Goal: Transaction & Acquisition: Obtain resource

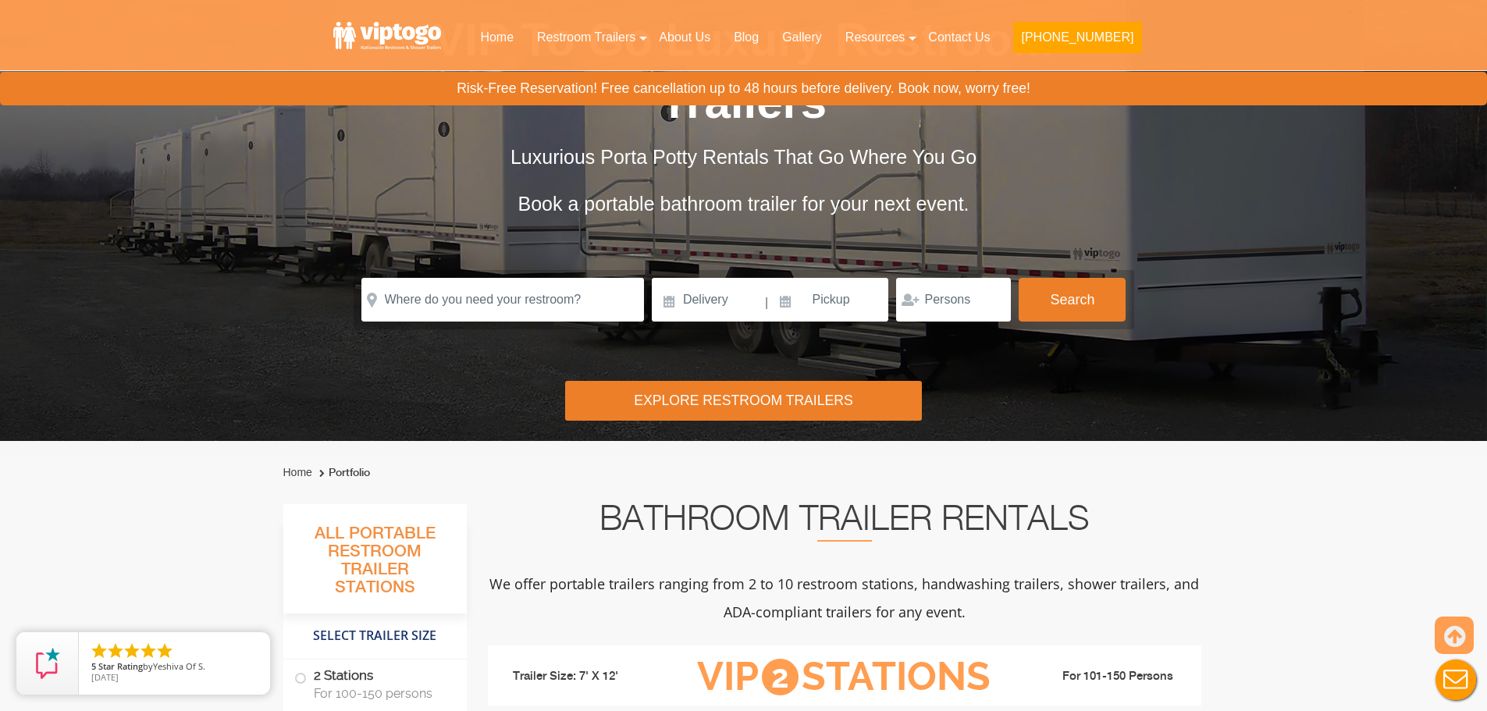
scroll to position [156, 0]
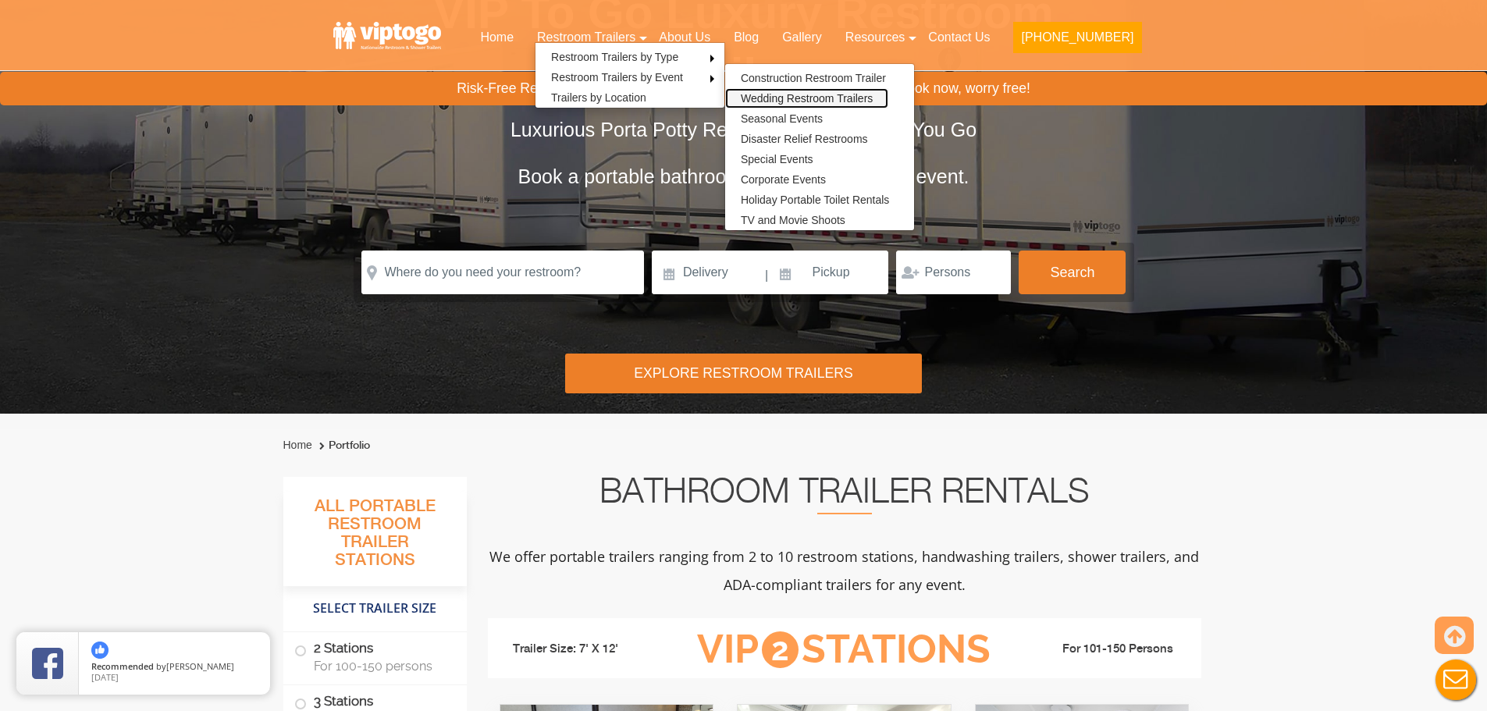
click at [815, 99] on link "Wedding Restroom Trailers" at bounding box center [806, 98] width 163 height 20
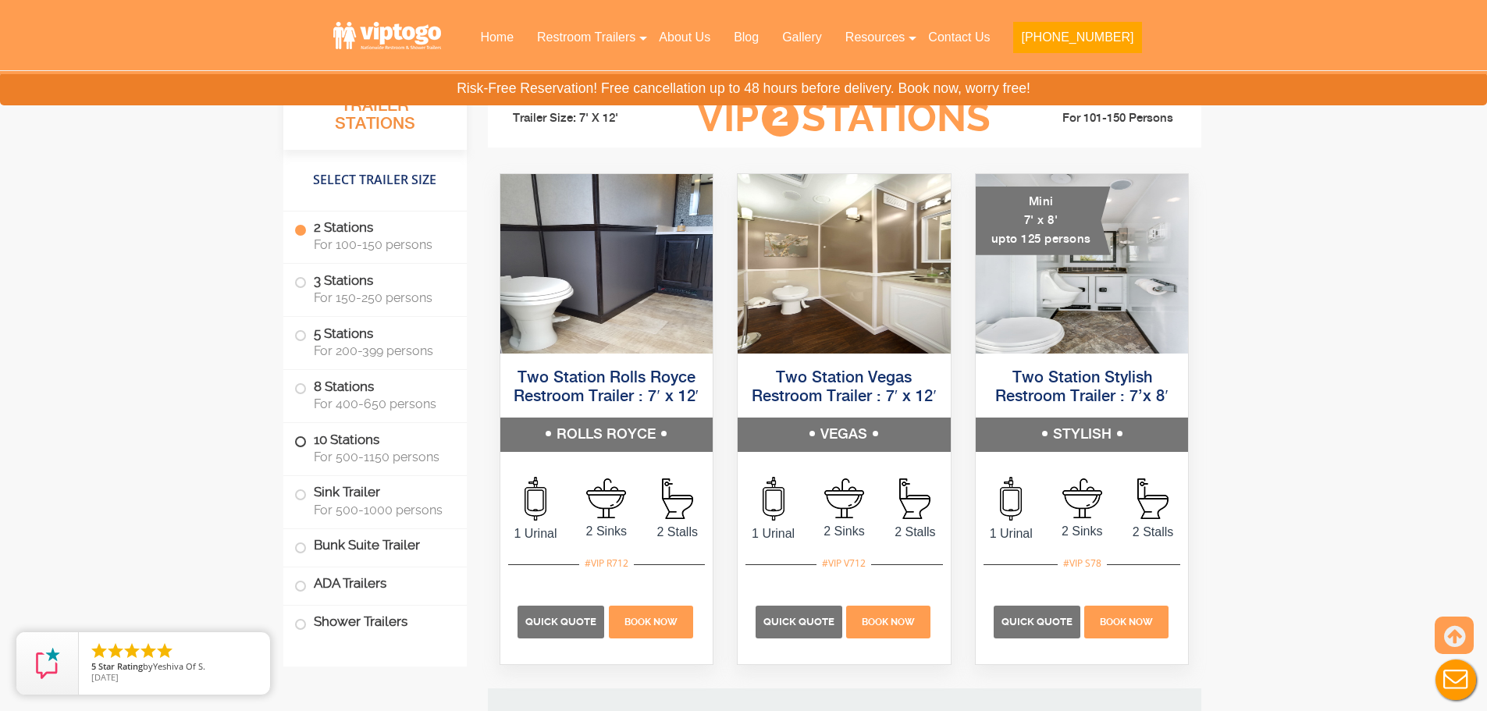
scroll to position [1483, 0]
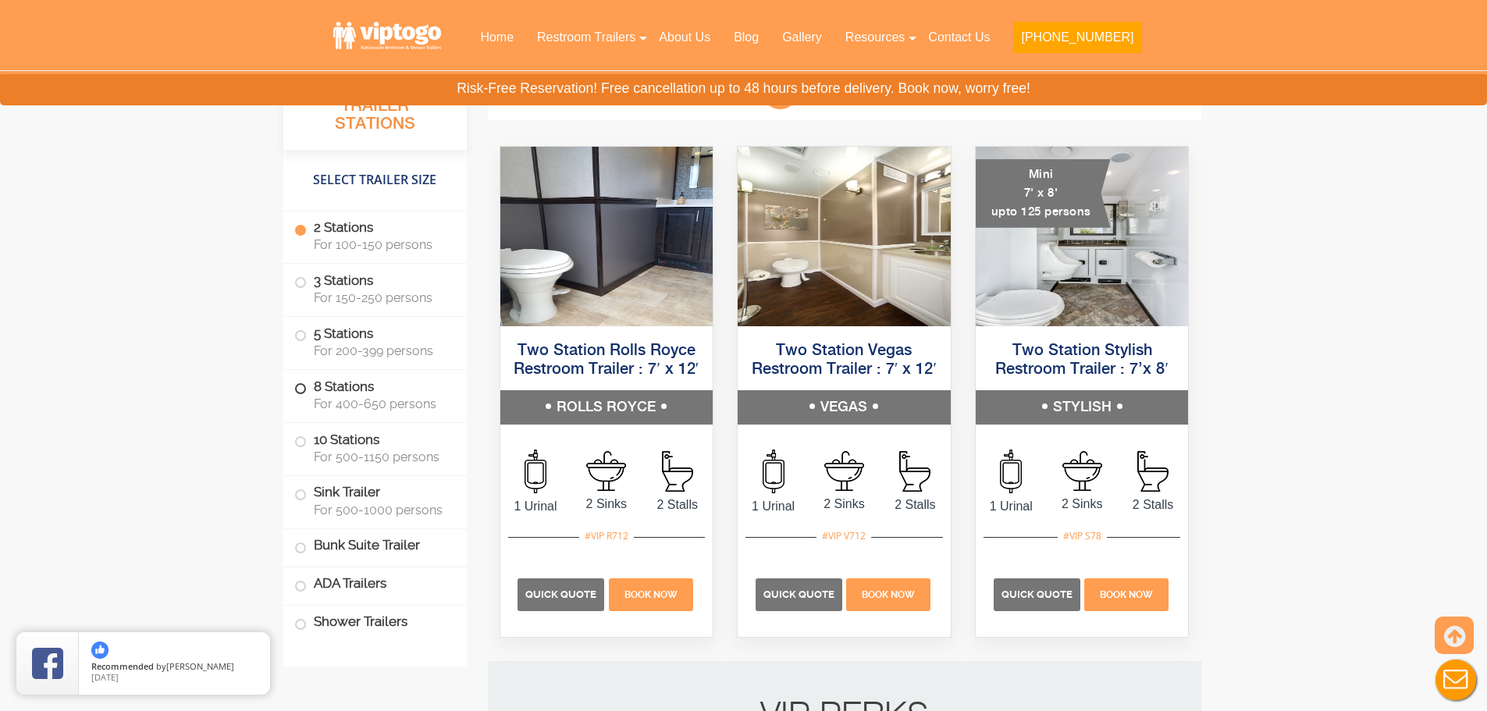
click at [302, 387] on span at bounding box center [300, 389] width 6 height 6
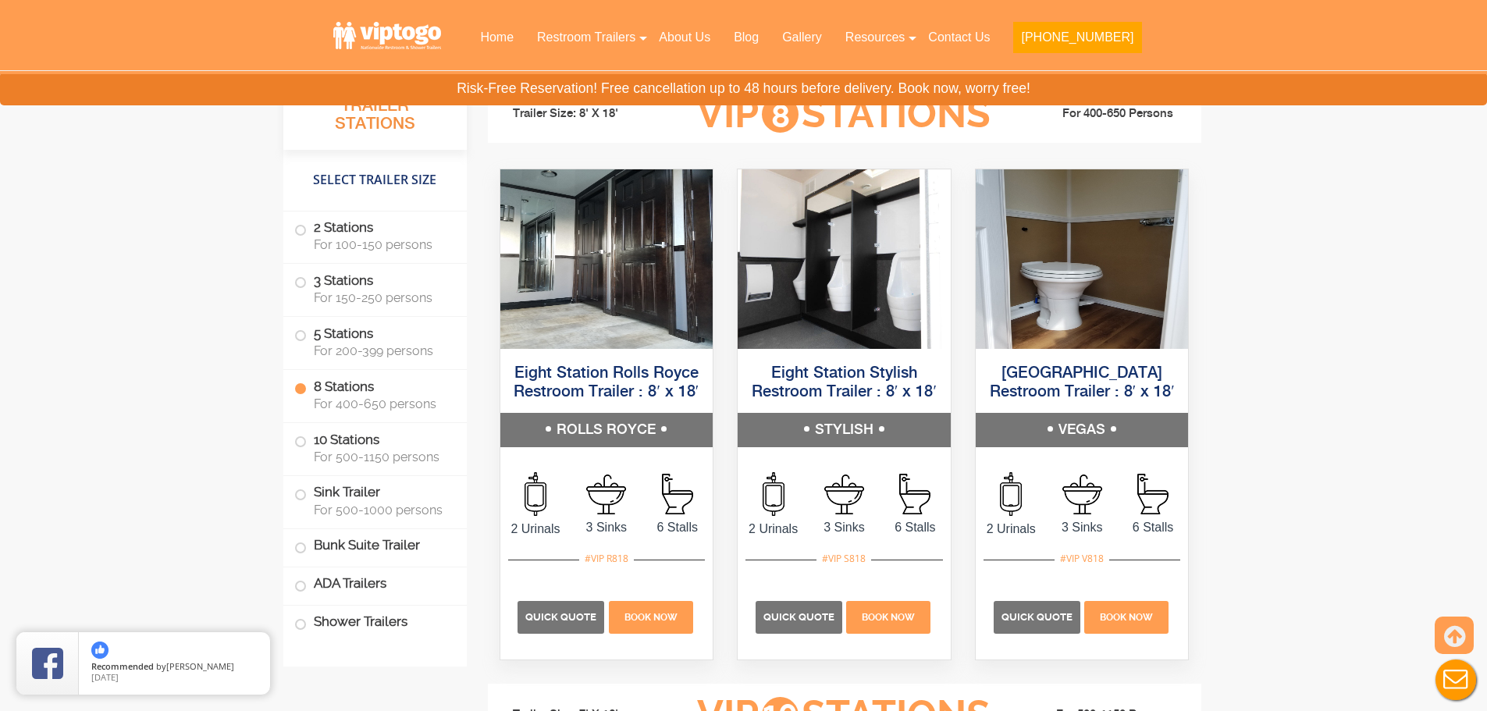
scroll to position [3695, 0]
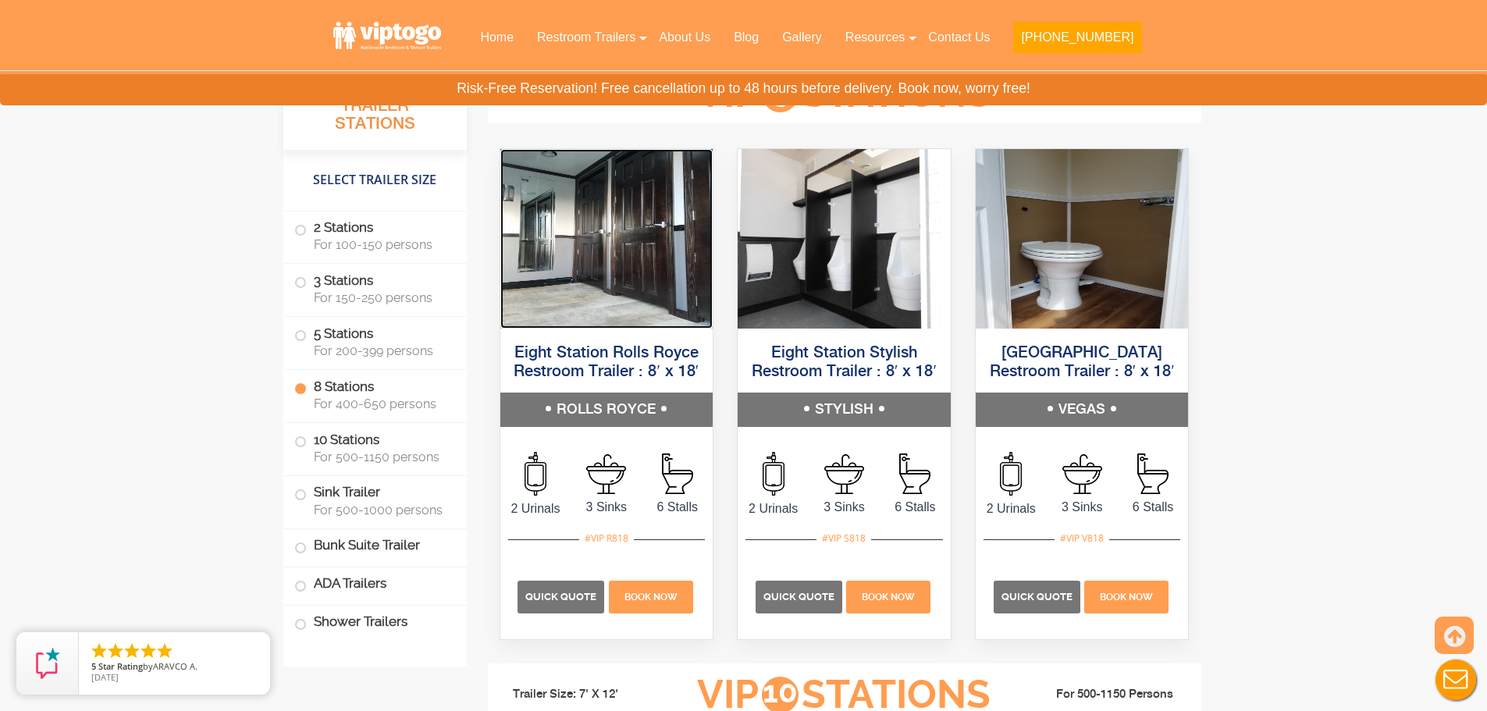
click at [616, 239] on img at bounding box center [606, 239] width 213 height 180
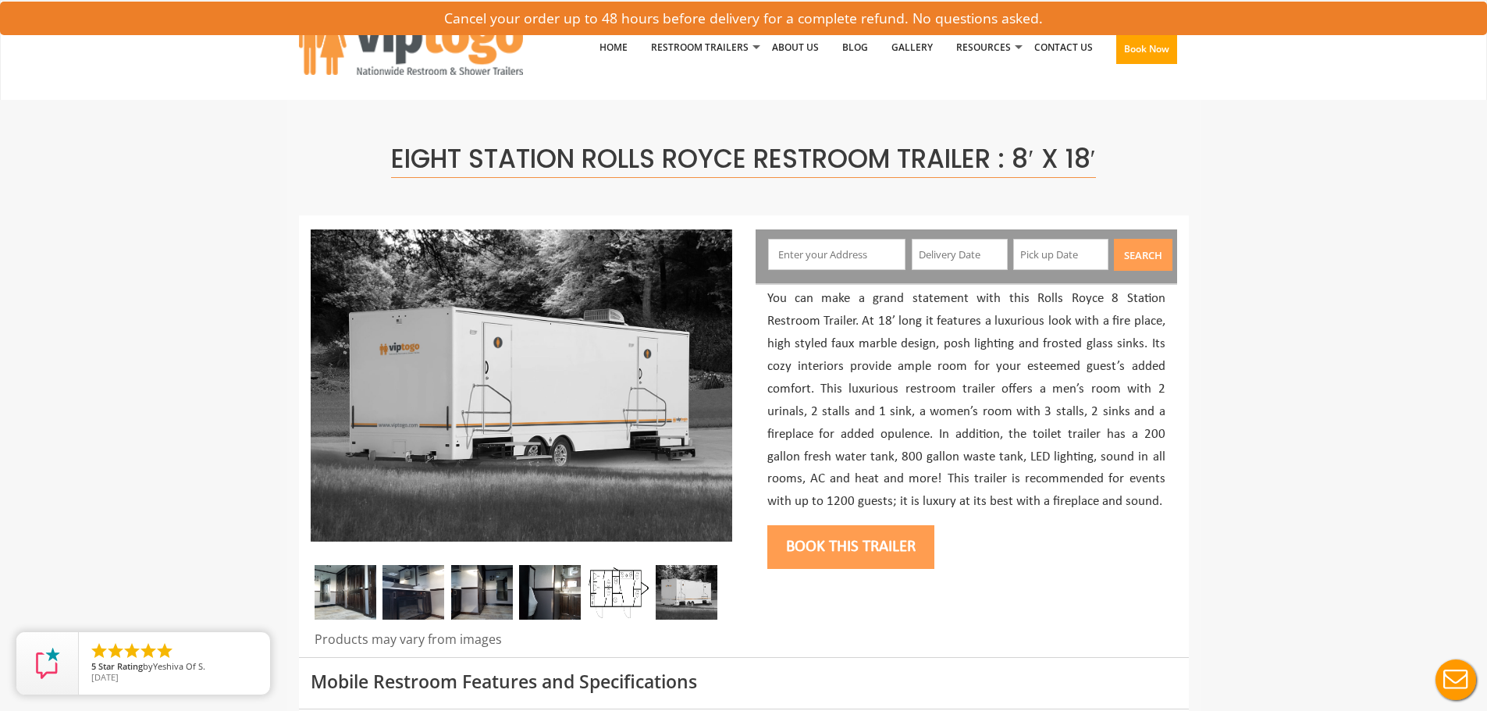
scroll to position [78, 0]
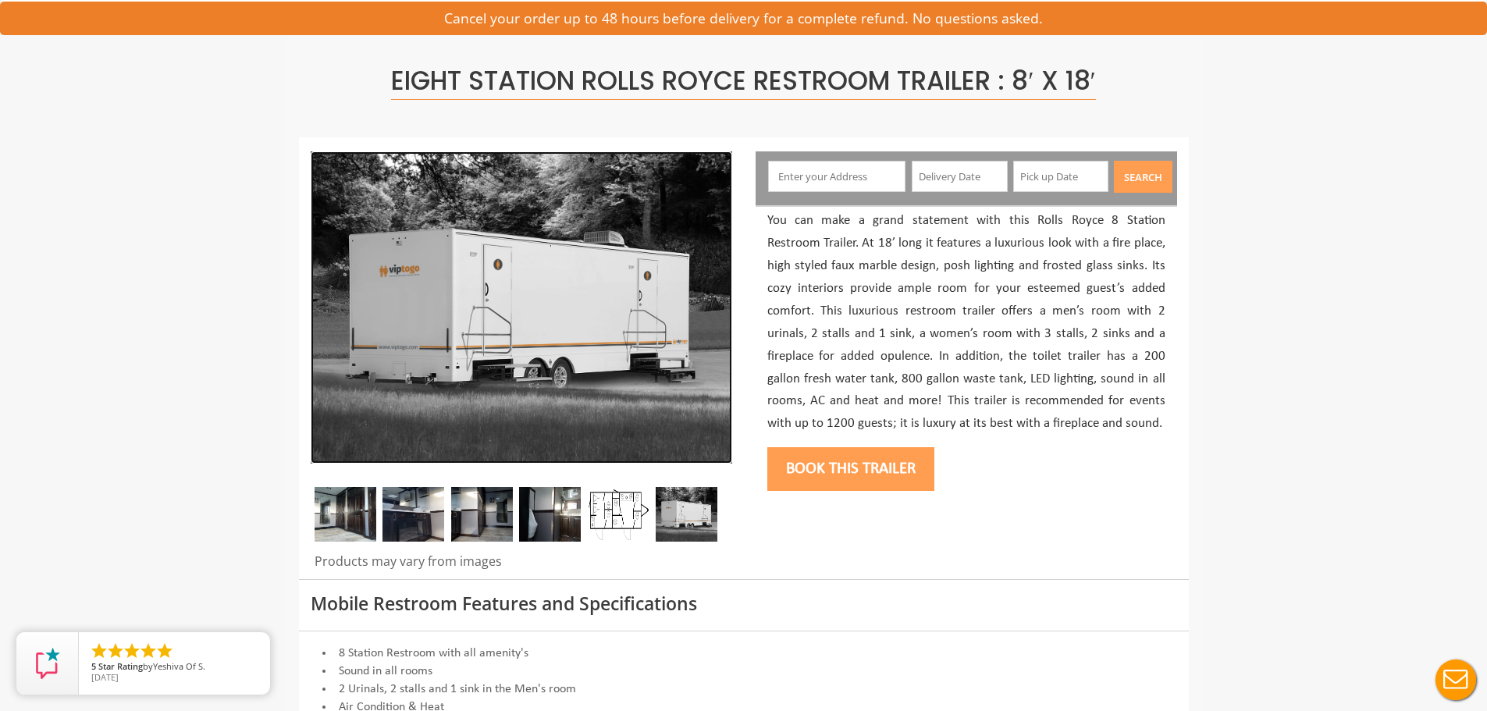
click at [719, 308] on img at bounding box center [522, 307] width 422 height 312
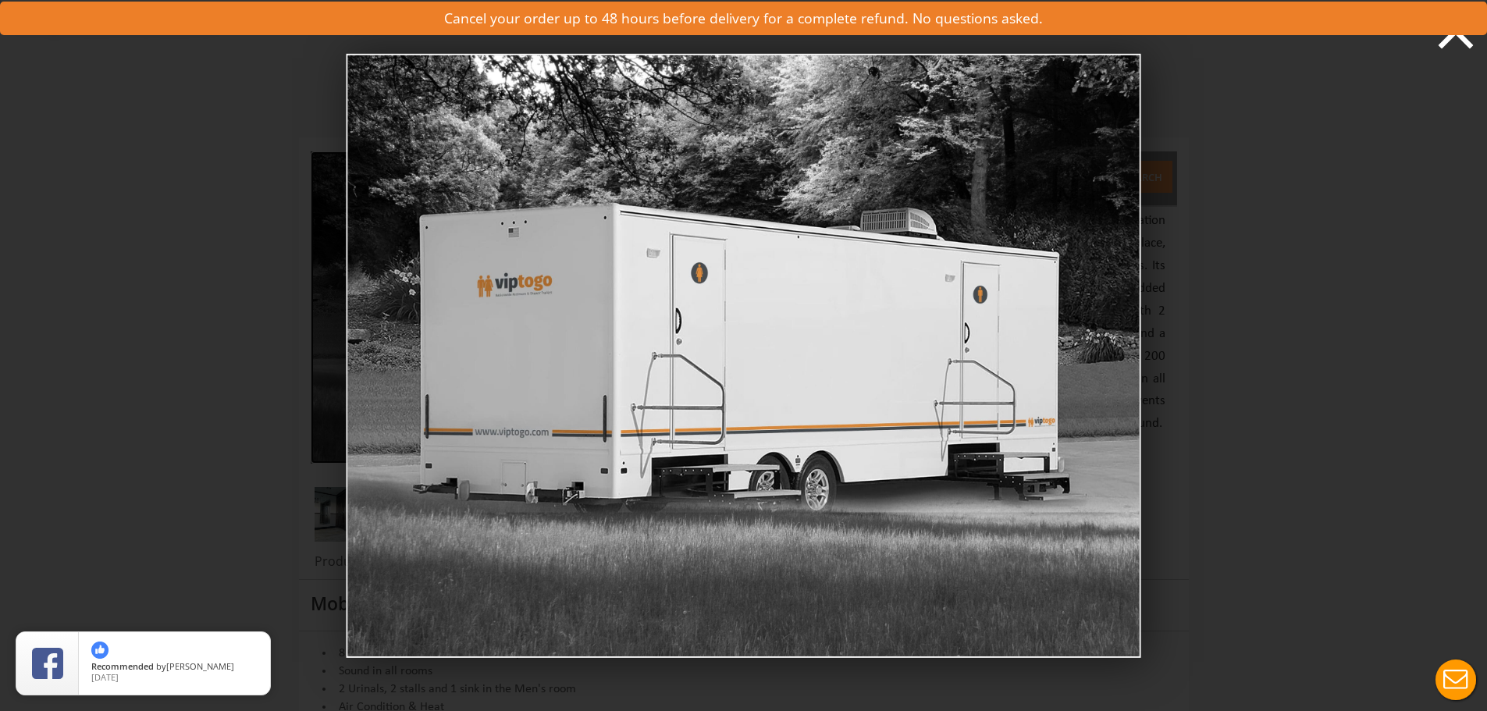
click at [1455, 41] on icon at bounding box center [1456, 31] width 47 height 47
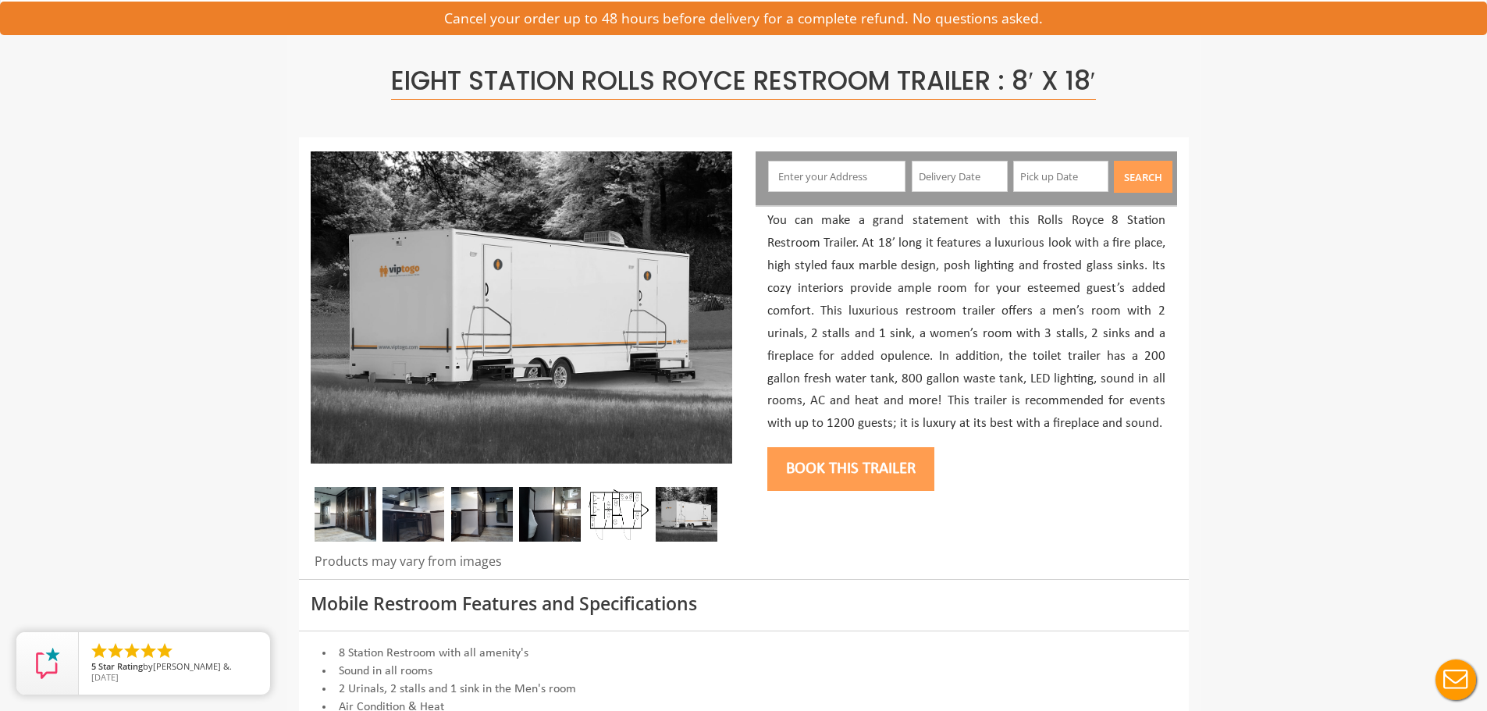
click at [414, 514] on img at bounding box center [414, 514] width 62 height 55
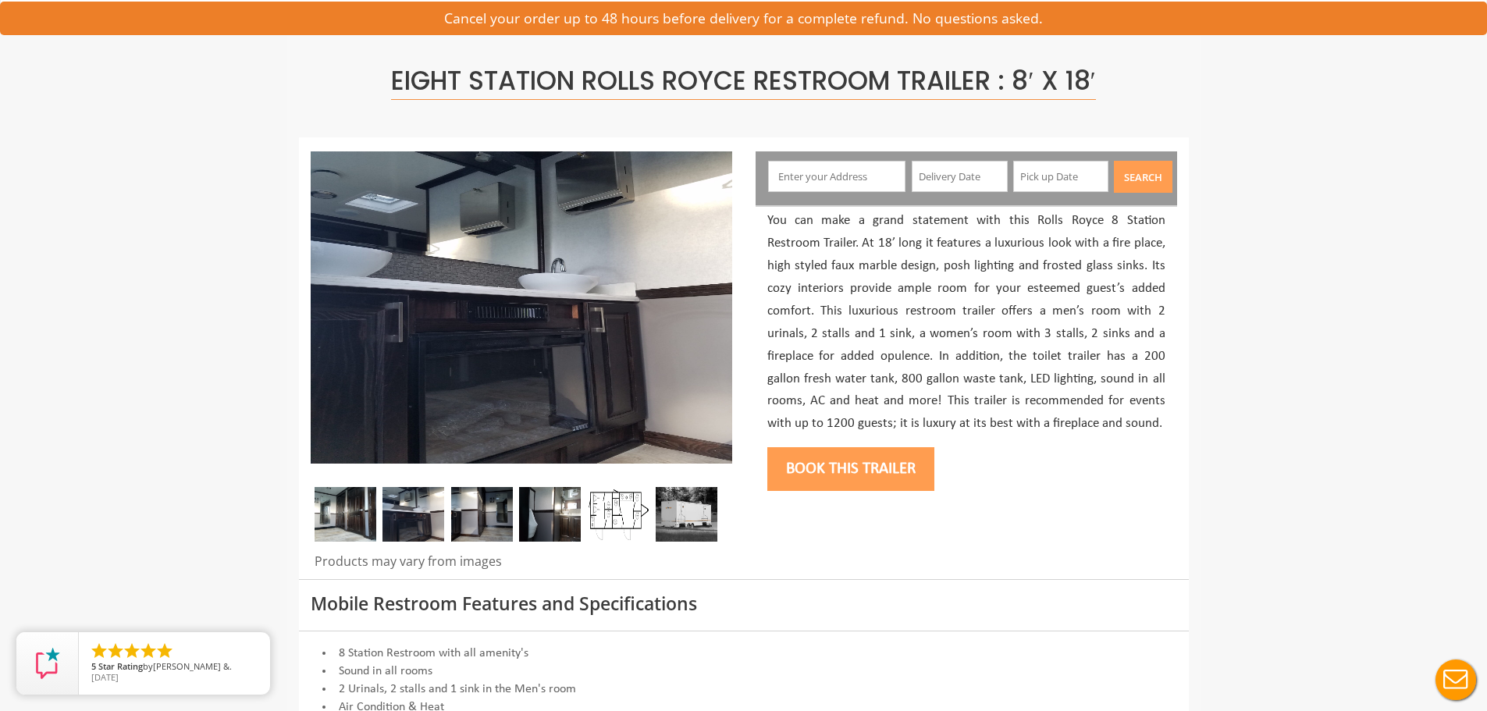
click at [479, 518] on img at bounding box center [482, 514] width 62 height 55
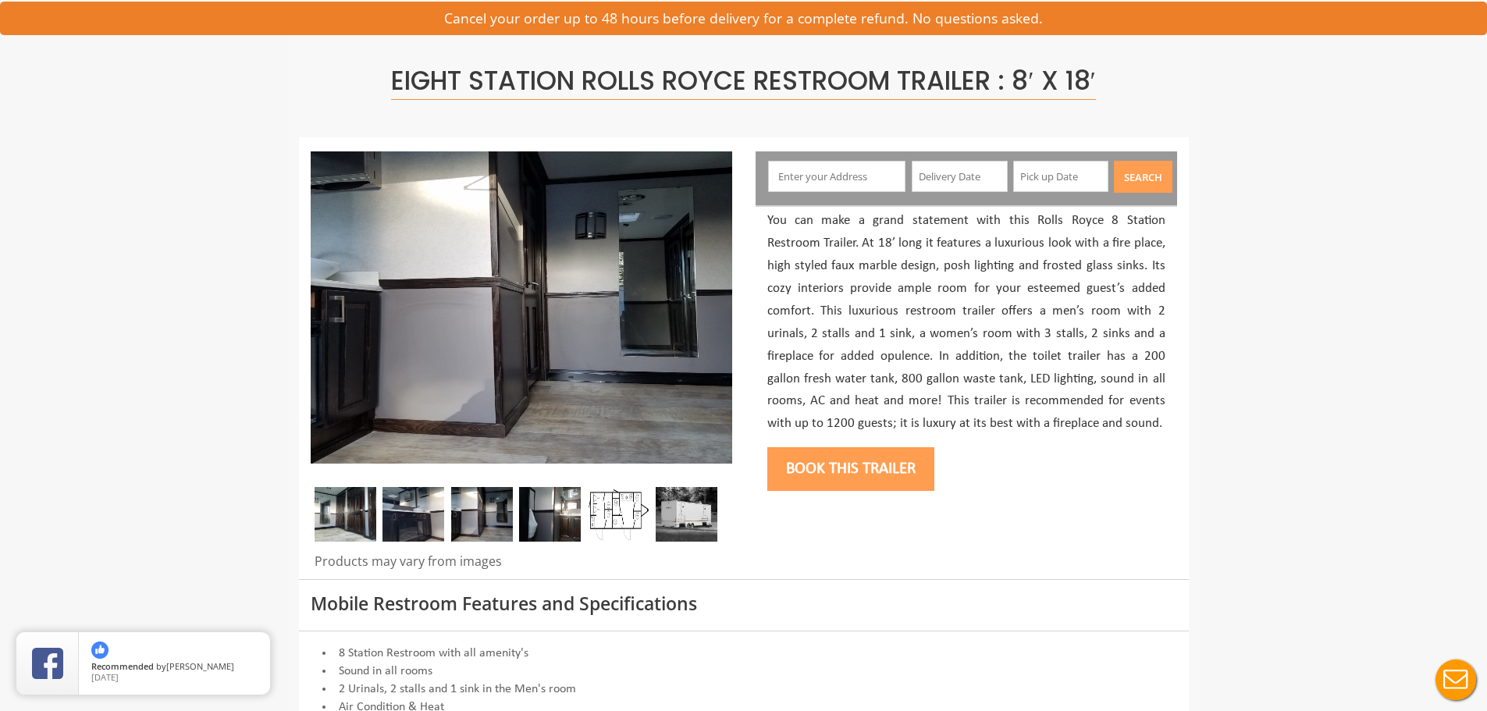
click at [548, 519] on img at bounding box center [550, 514] width 62 height 55
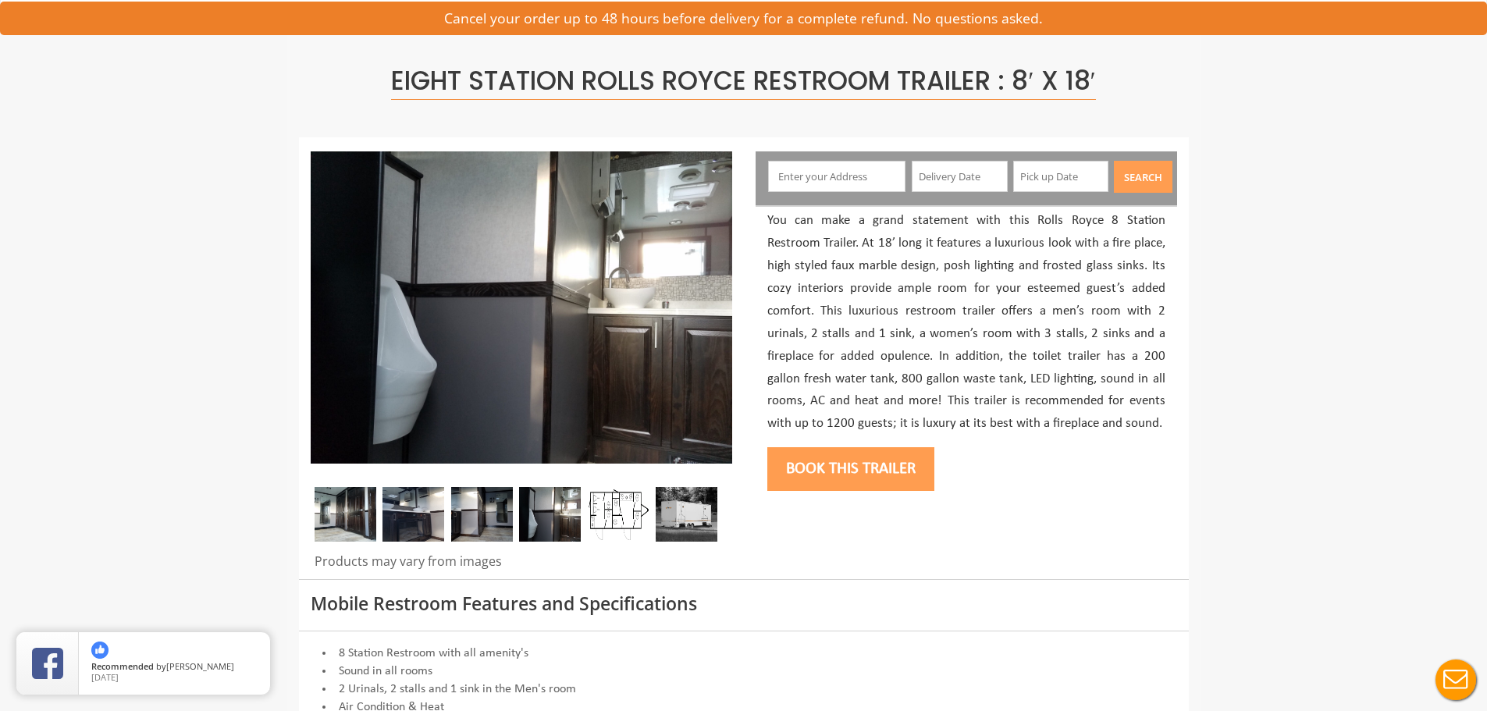
click at [629, 521] on img at bounding box center [618, 514] width 62 height 55
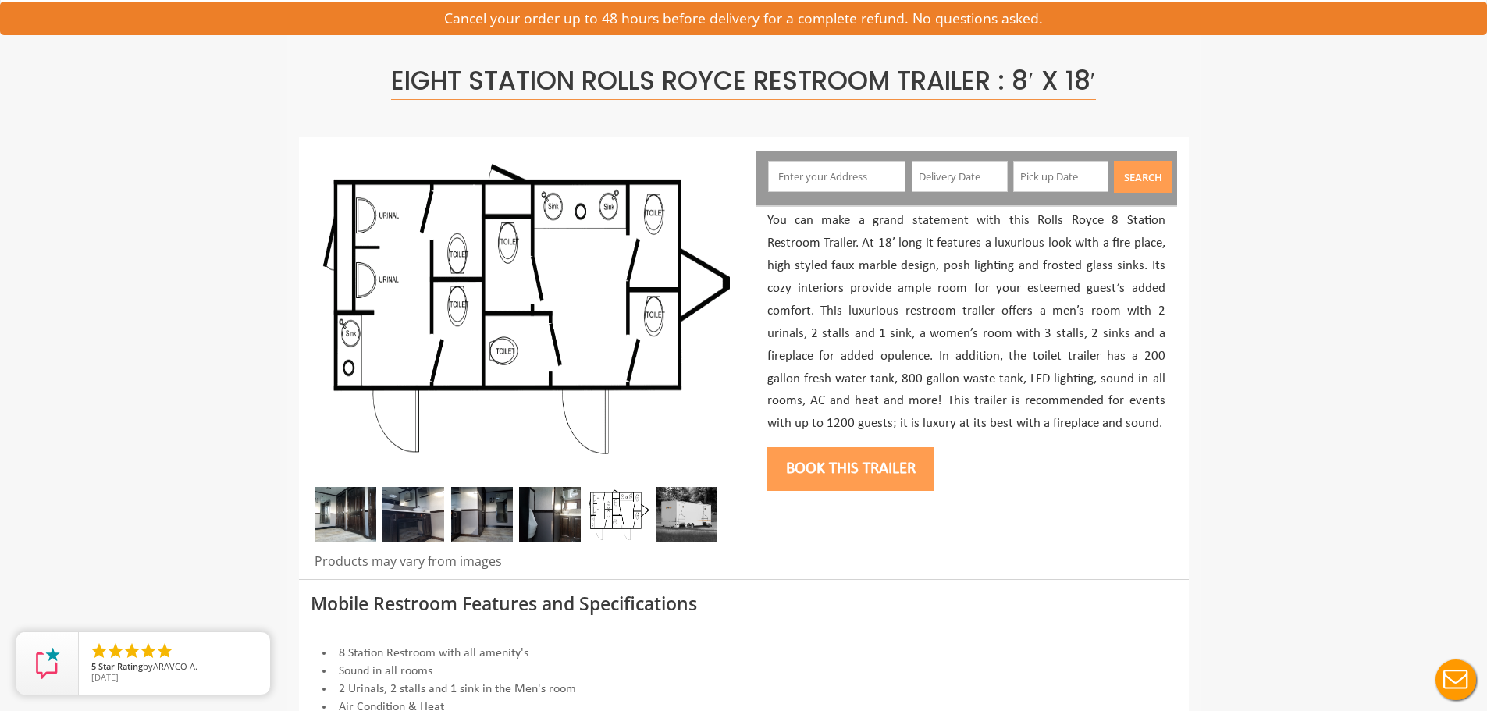
click at [629, 521] on img at bounding box center [618, 514] width 62 height 55
click at [688, 520] on img at bounding box center [687, 514] width 62 height 55
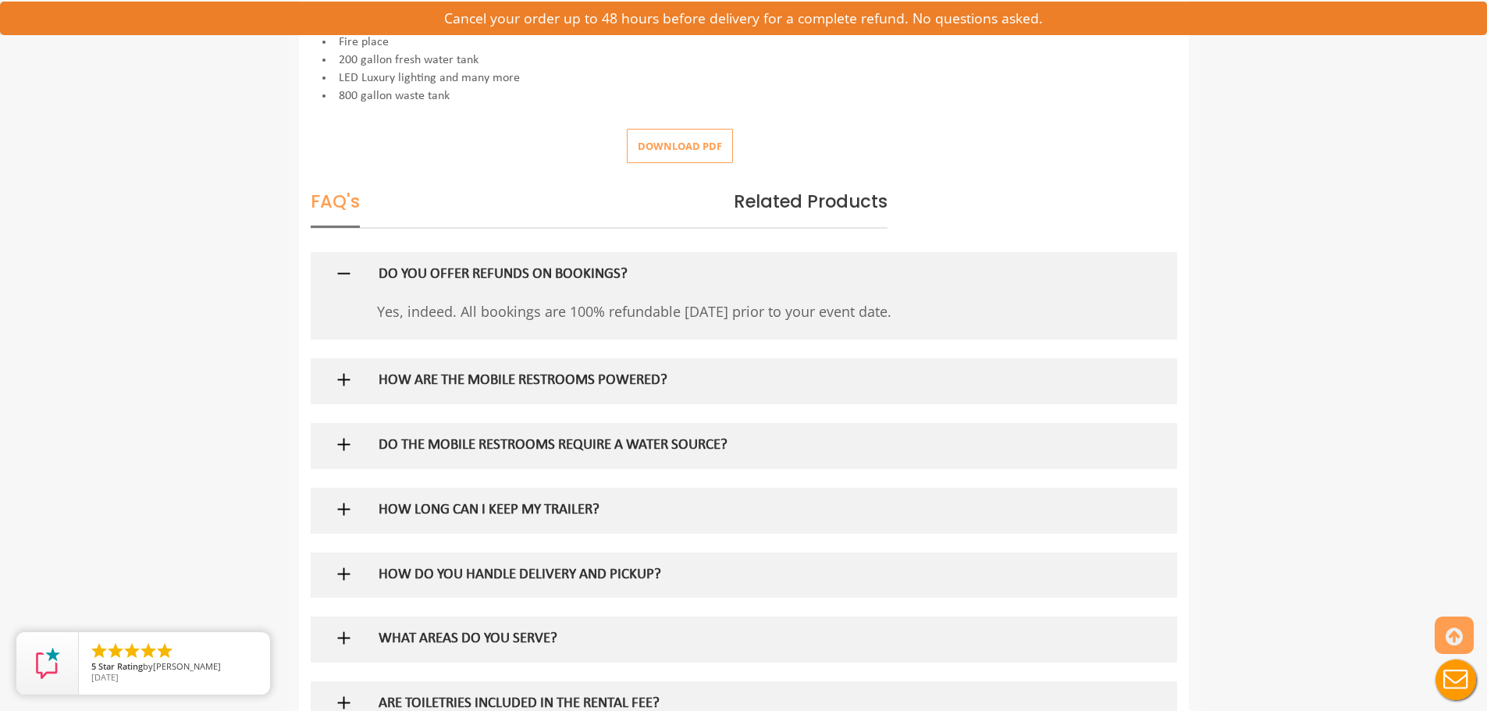
scroll to position [859, 0]
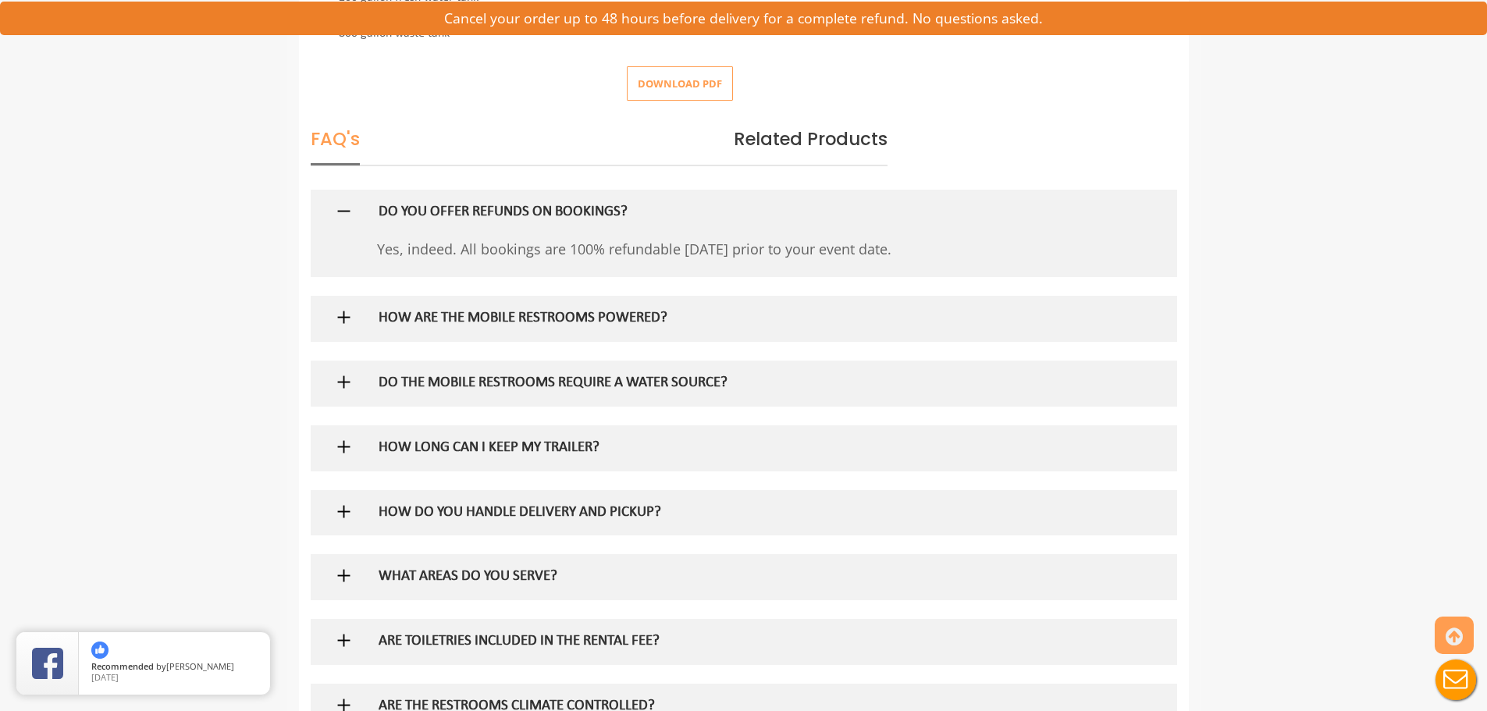
click at [531, 389] on h5 "DO THE MOBILE RESTROOMS REQUIRE A WATER SOURCE?" at bounding box center [718, 384] width 679 height 16
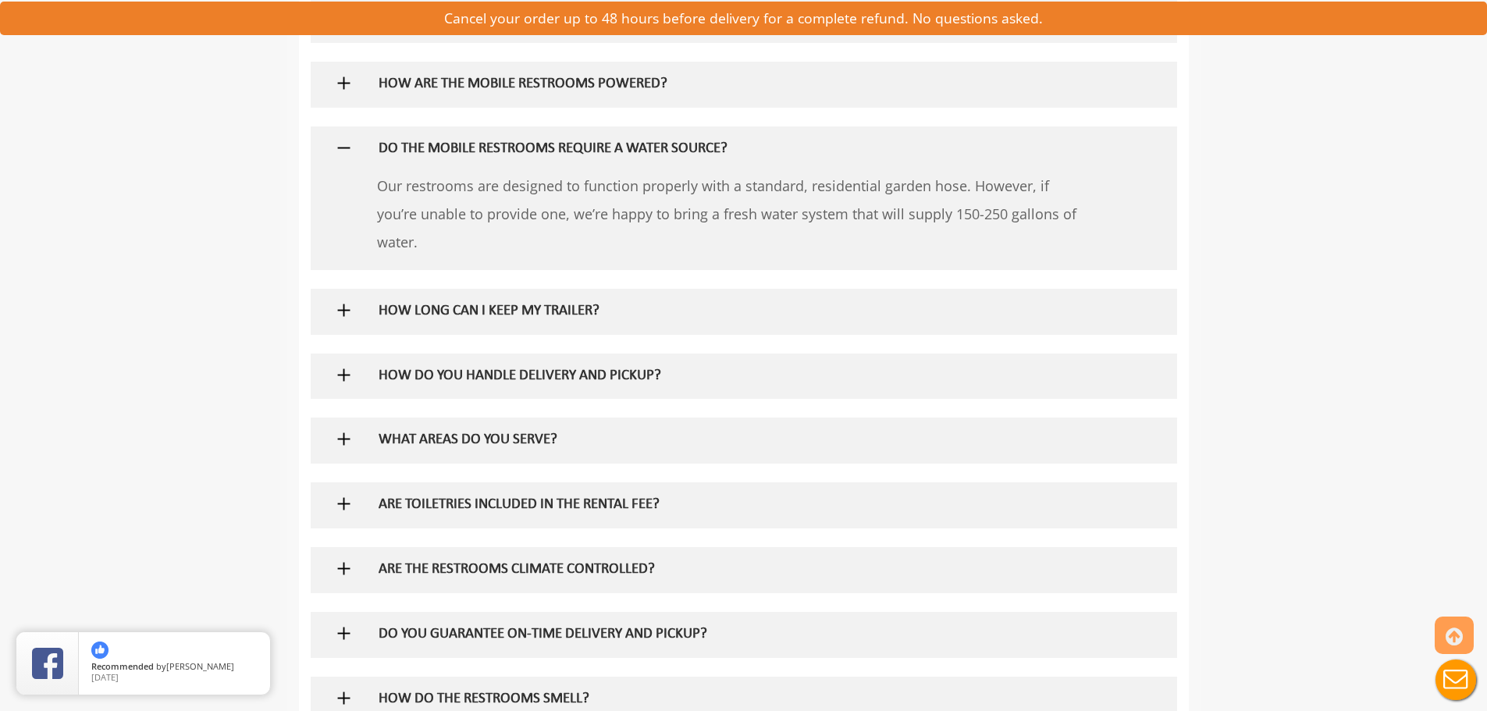
scroll to position [1171, 0]
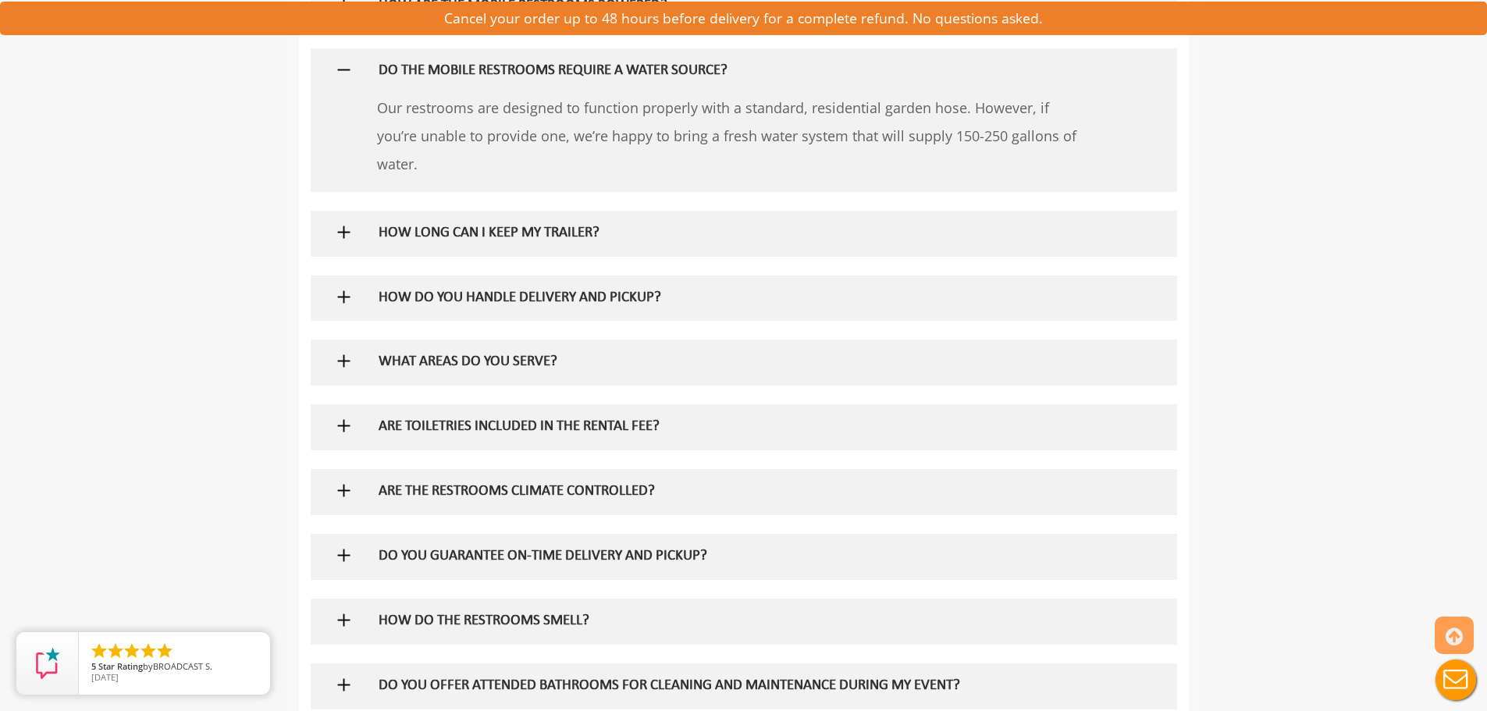
click at [515, 359] on h5 "WHAT AREAS DO YOU SERVE?" at bounding box center [718, 362] width 679 height 16
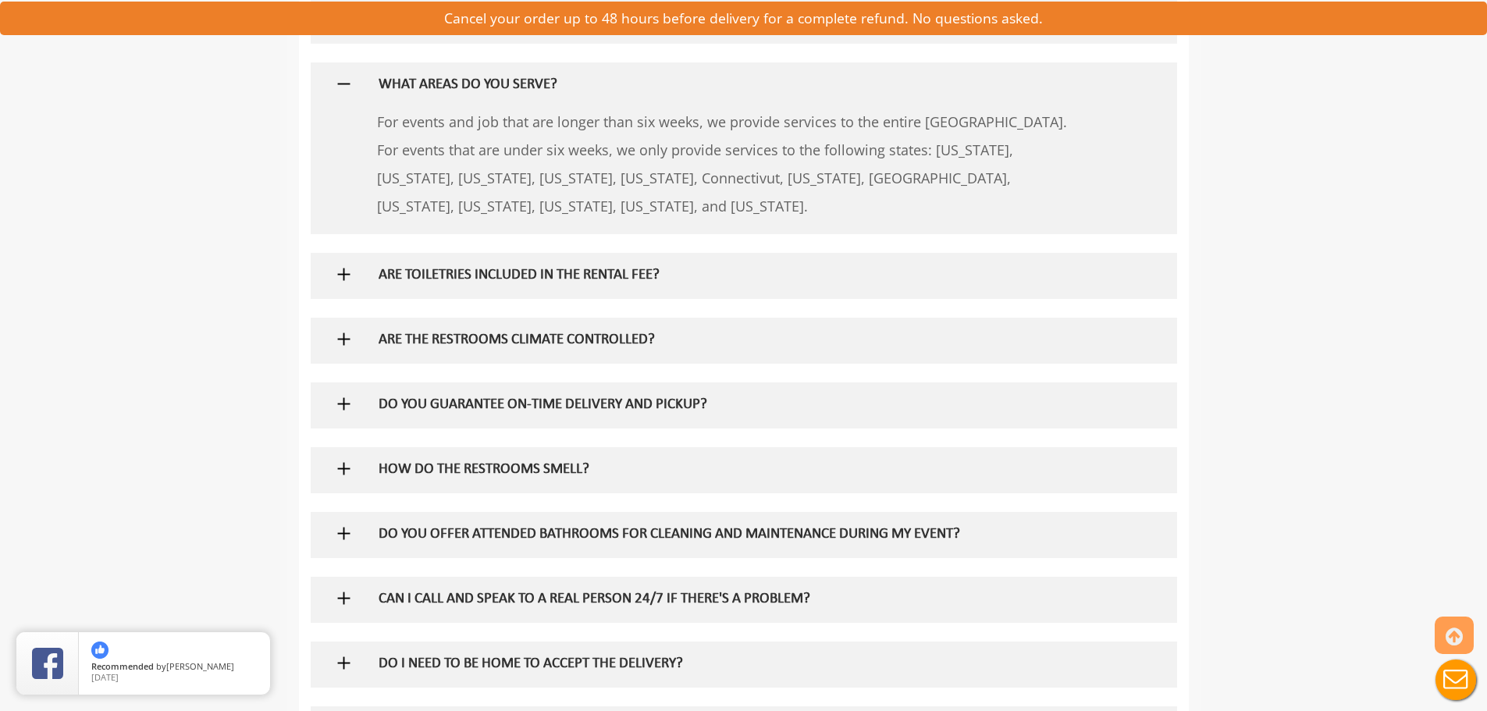
scroll to position [1483, 0]
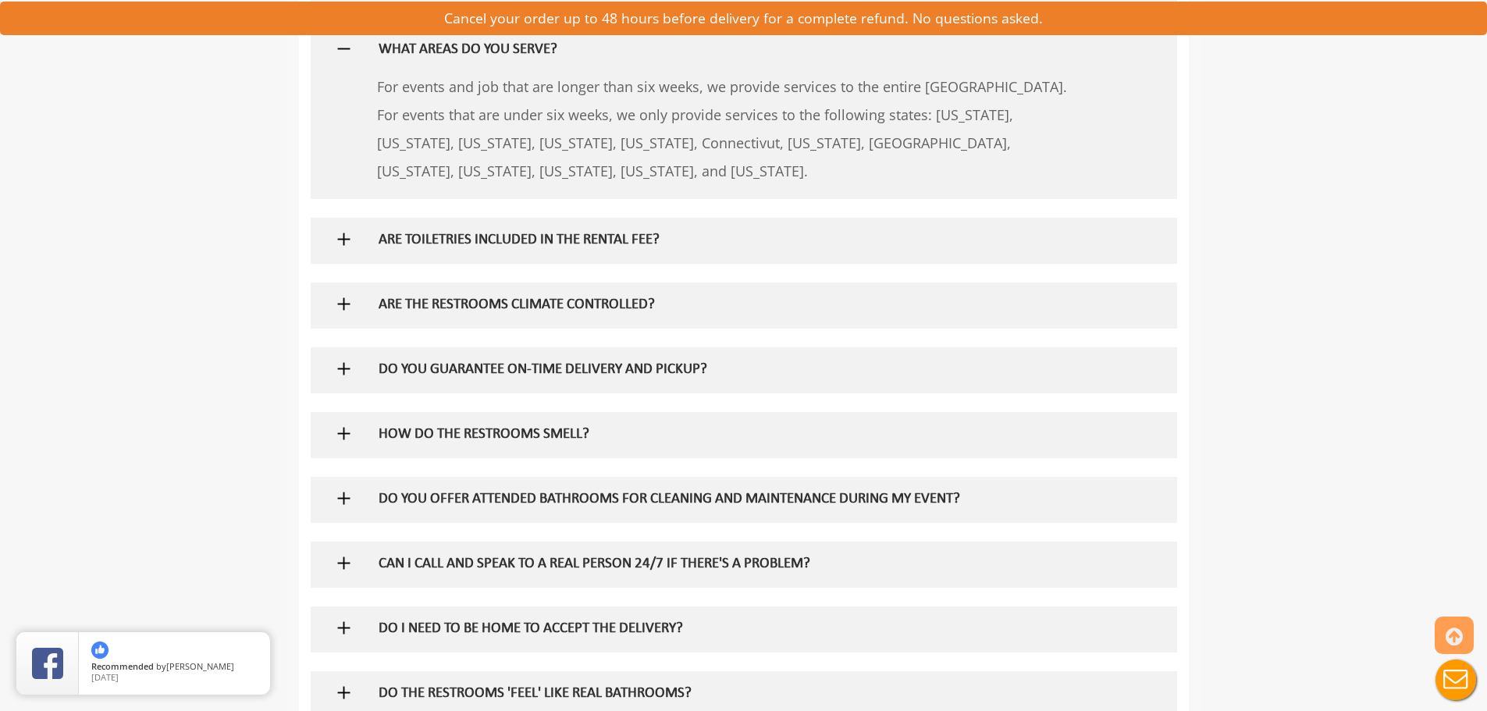
click at [539, 301] on h5 "ARE THE RESTROOMS CLIMATE CONTROLLED?" at bounding box center [718, 305] width 679 height 16
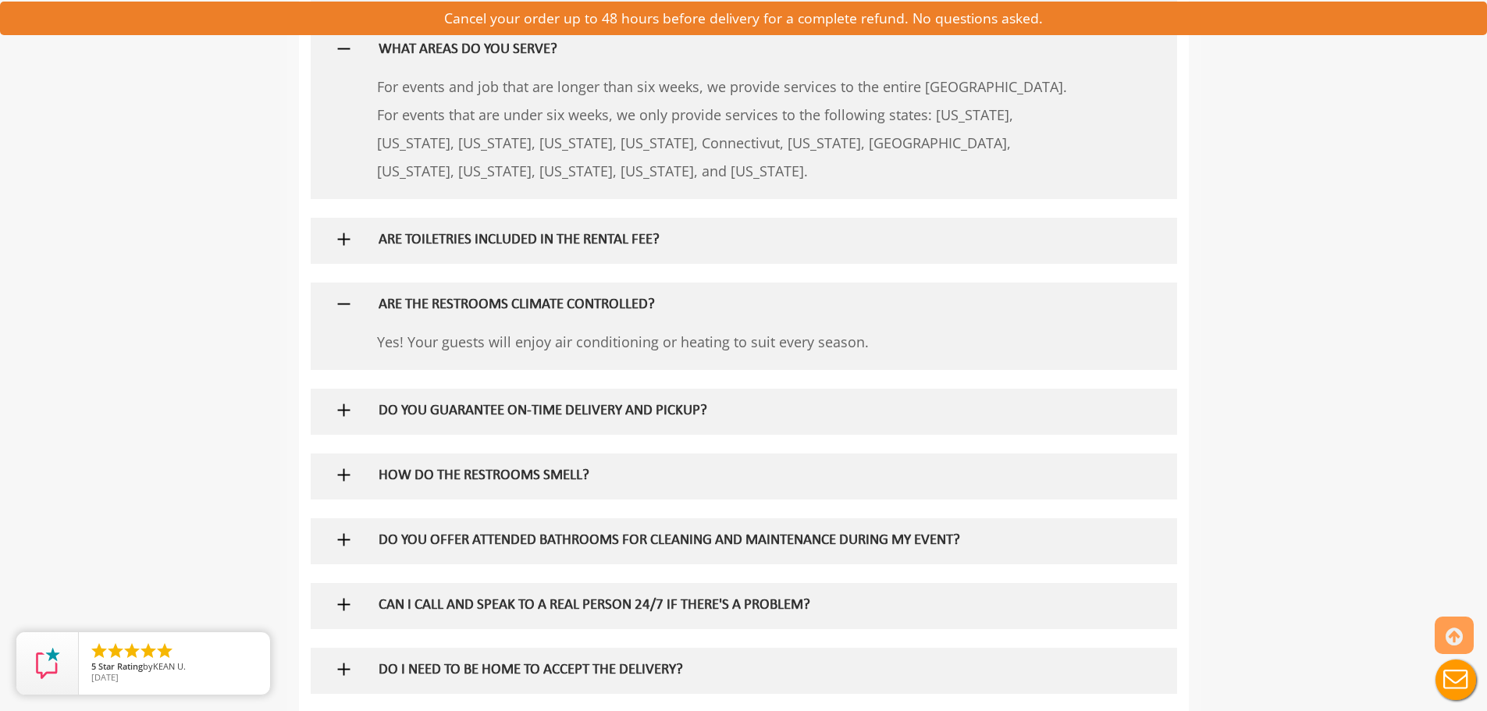
click at [554, 472] on h5 "HOW DO THE RESTROOMS SMELL?" at bounding box center [718, 476] width 679 height 16
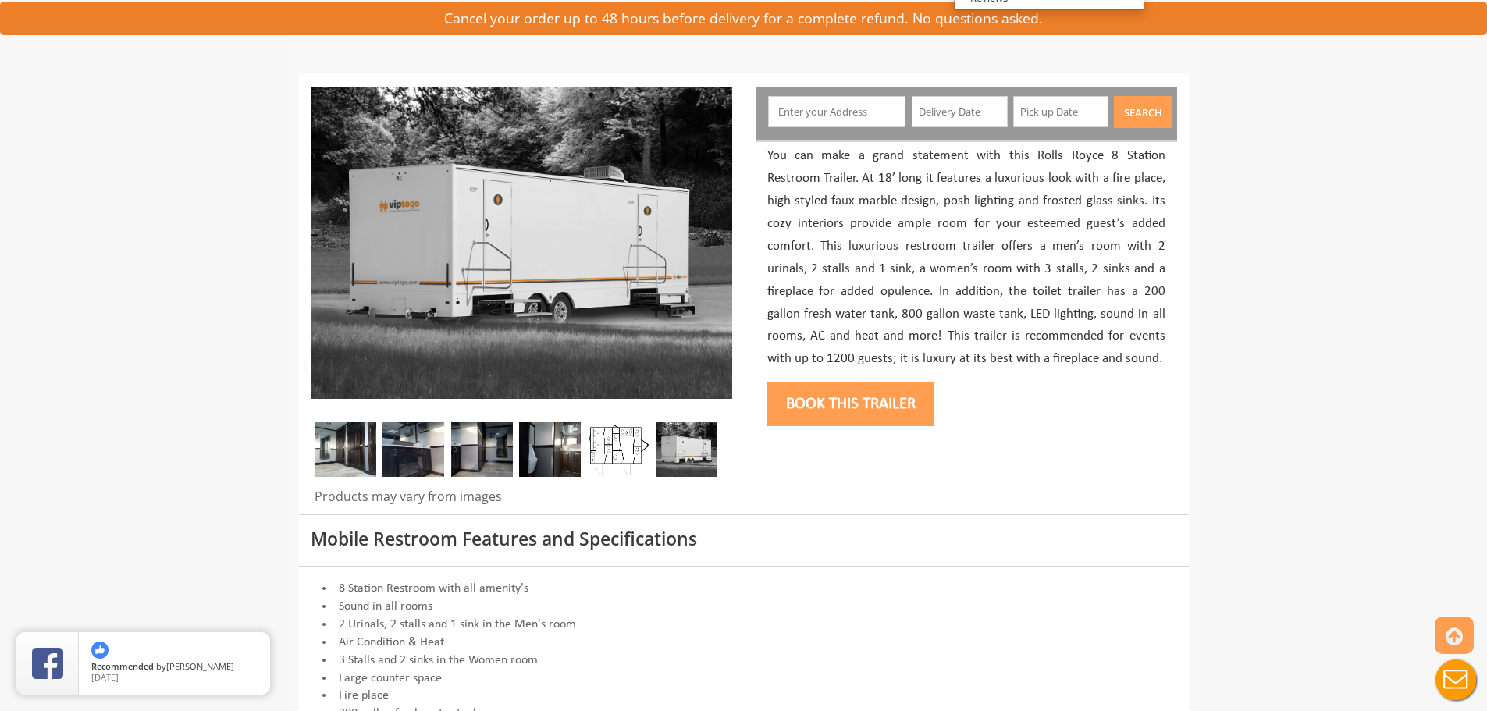
scroll to position [0, 0]
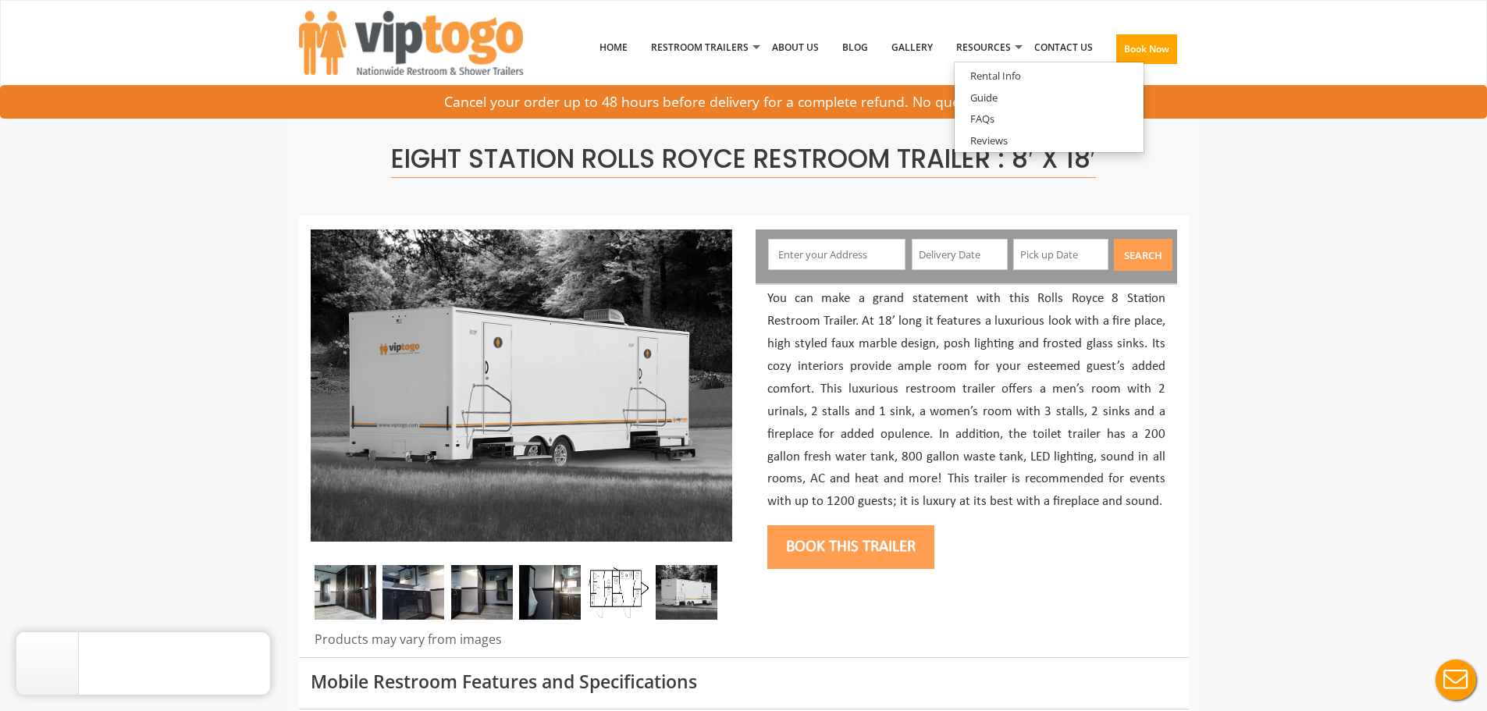
click at [880, 550] on button "Book this trailer" at bounding box center [850, 547] width 167 height 44
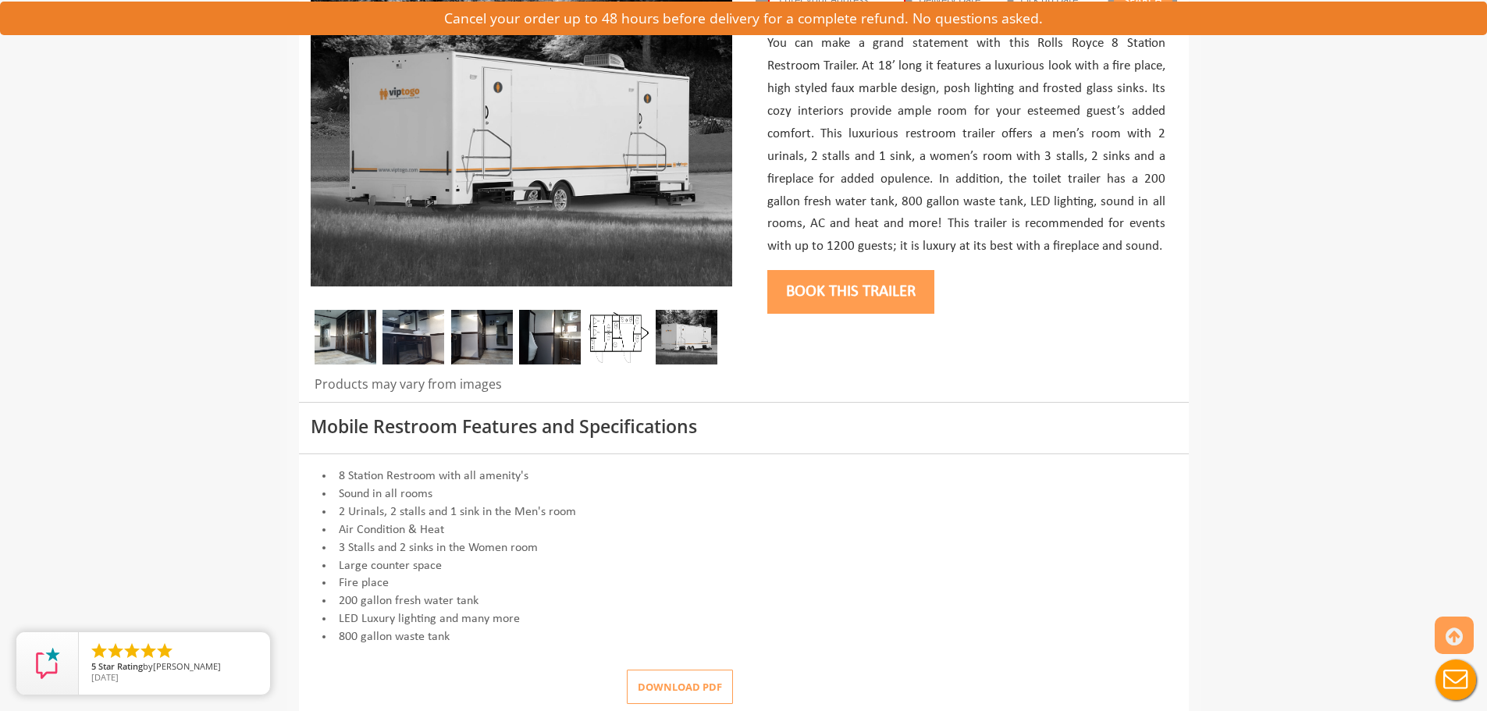
scroll to position [312, 0]
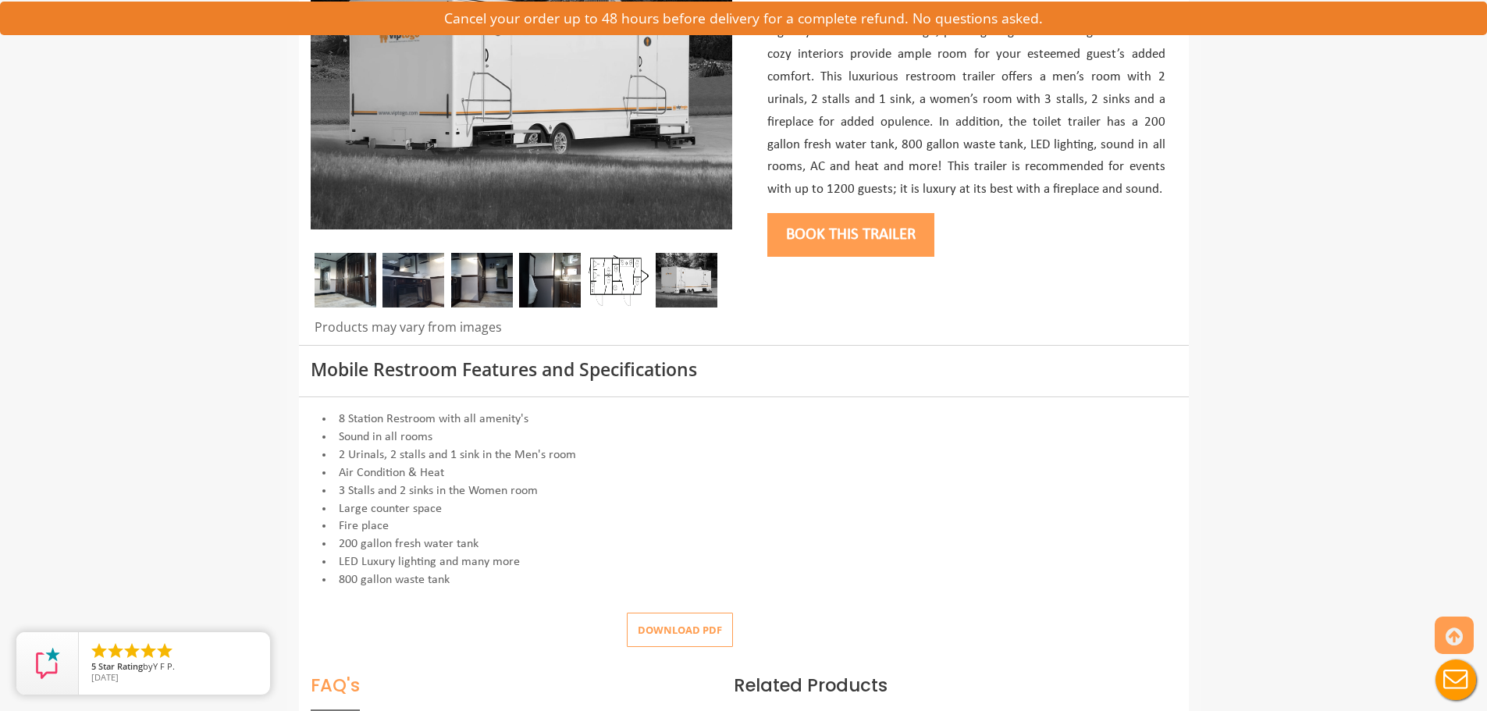
click at [351, 280] on img at bounding box center [346, 280] width 62 height 55
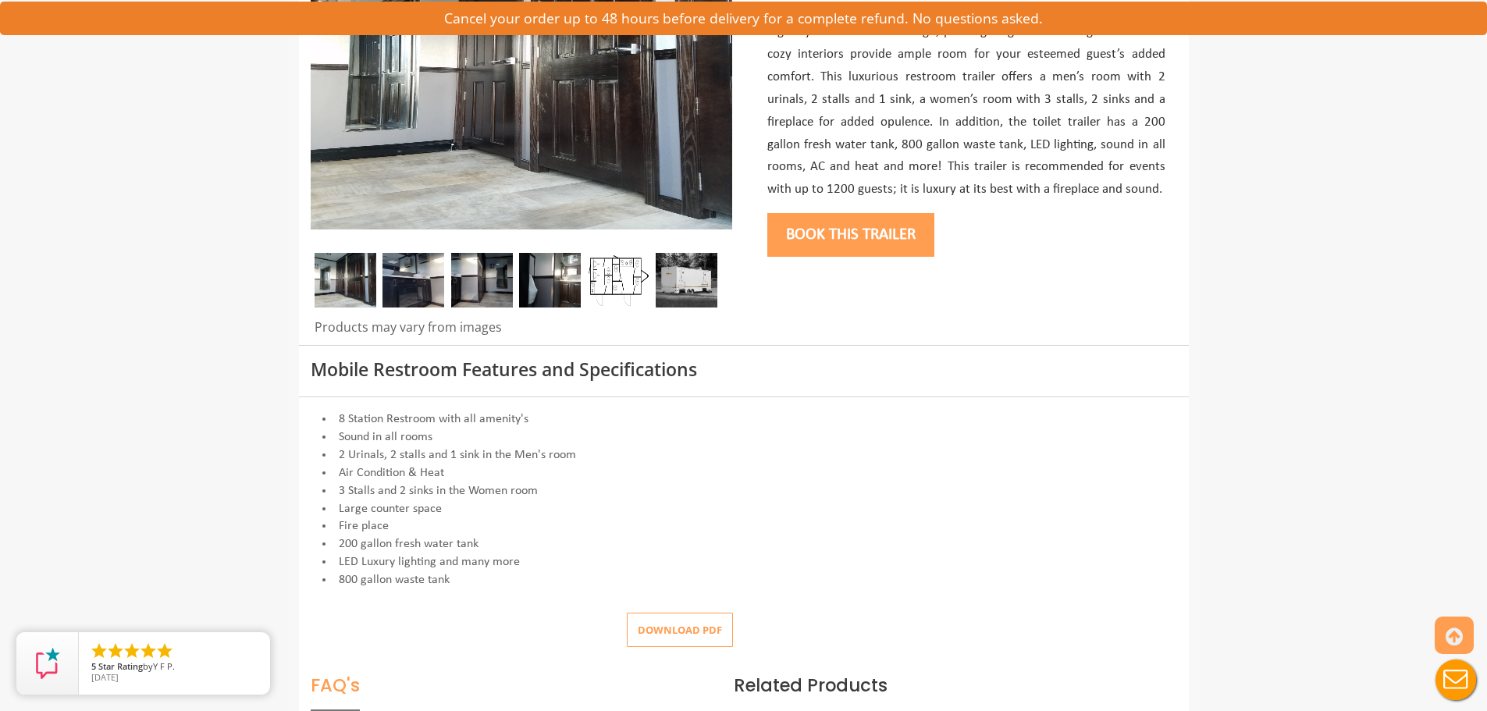
click at [600, 262] on img at bounding box center [618, 280] width 62 height 55
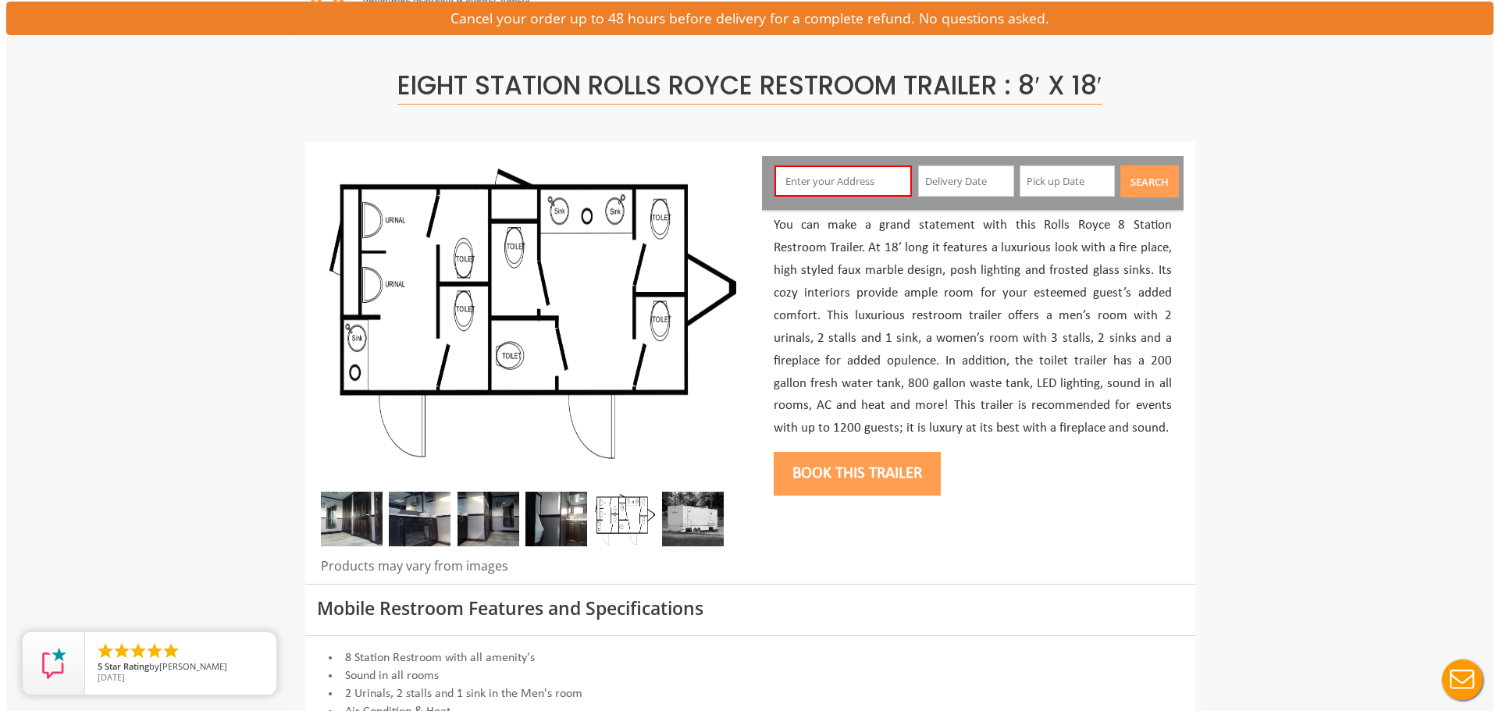
scroll to position [0, 0]
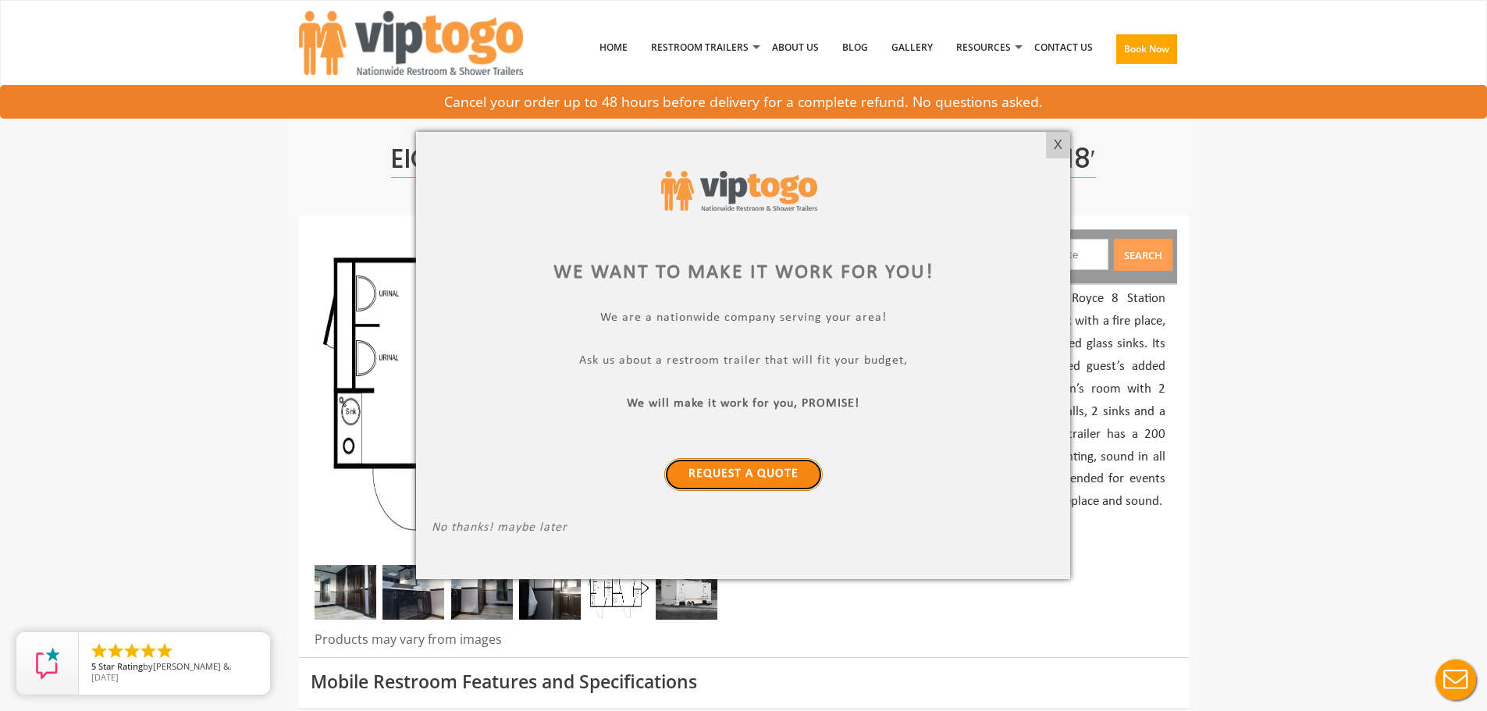
click at [733, 471] on link "Request a Quote" at bounding box center [743, 474] width 158 height 33
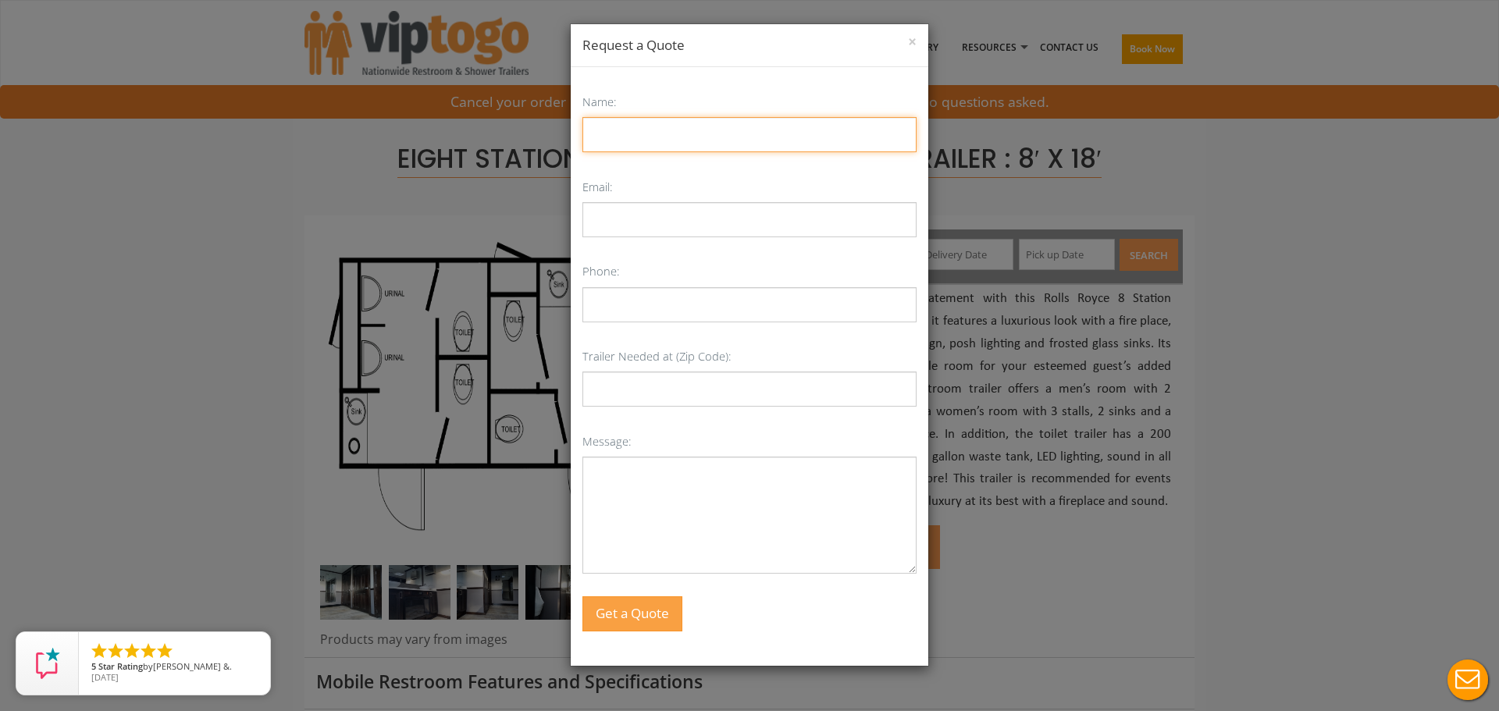
click at [643, 141] on input "Name:" at bounding box center [749, 134] width 334 height 35
type input "Frank Turano"
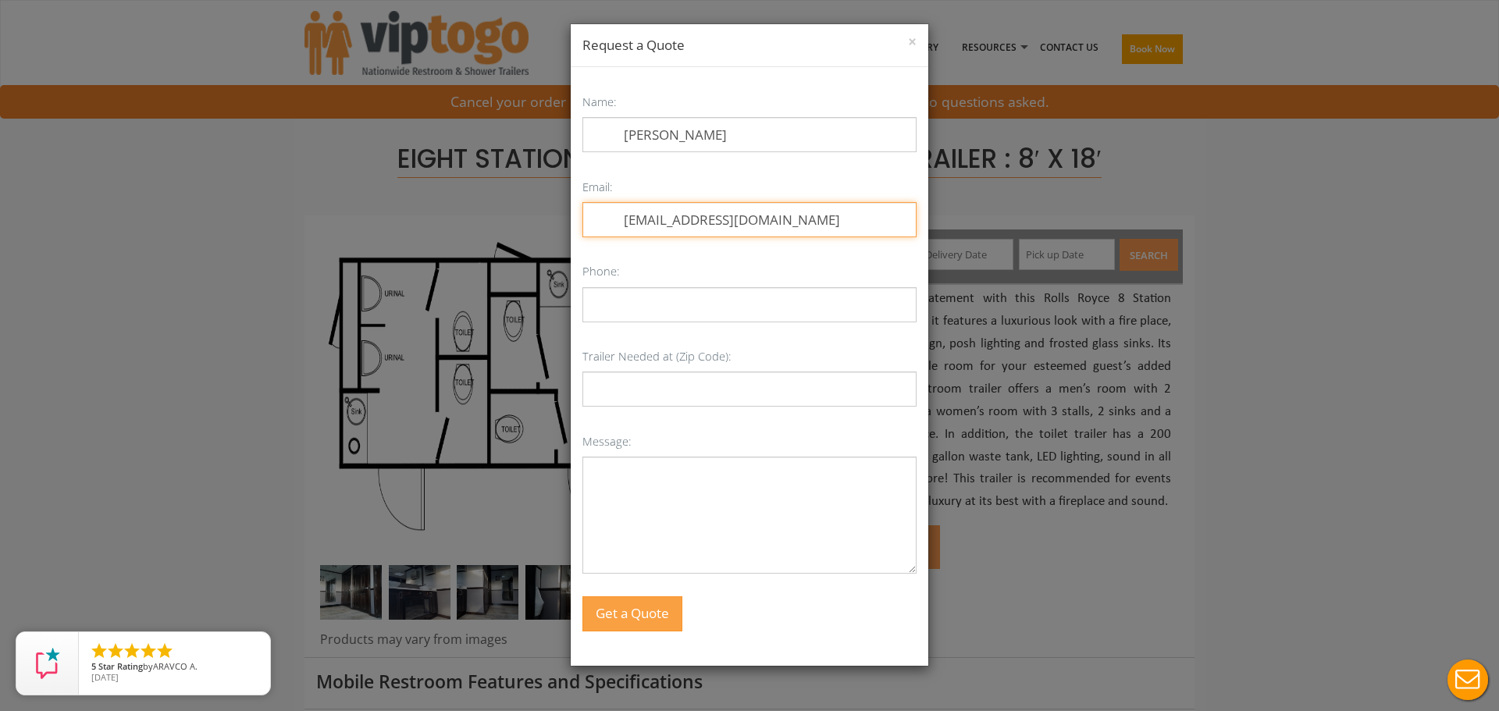
type input "fturano1@aol.com"
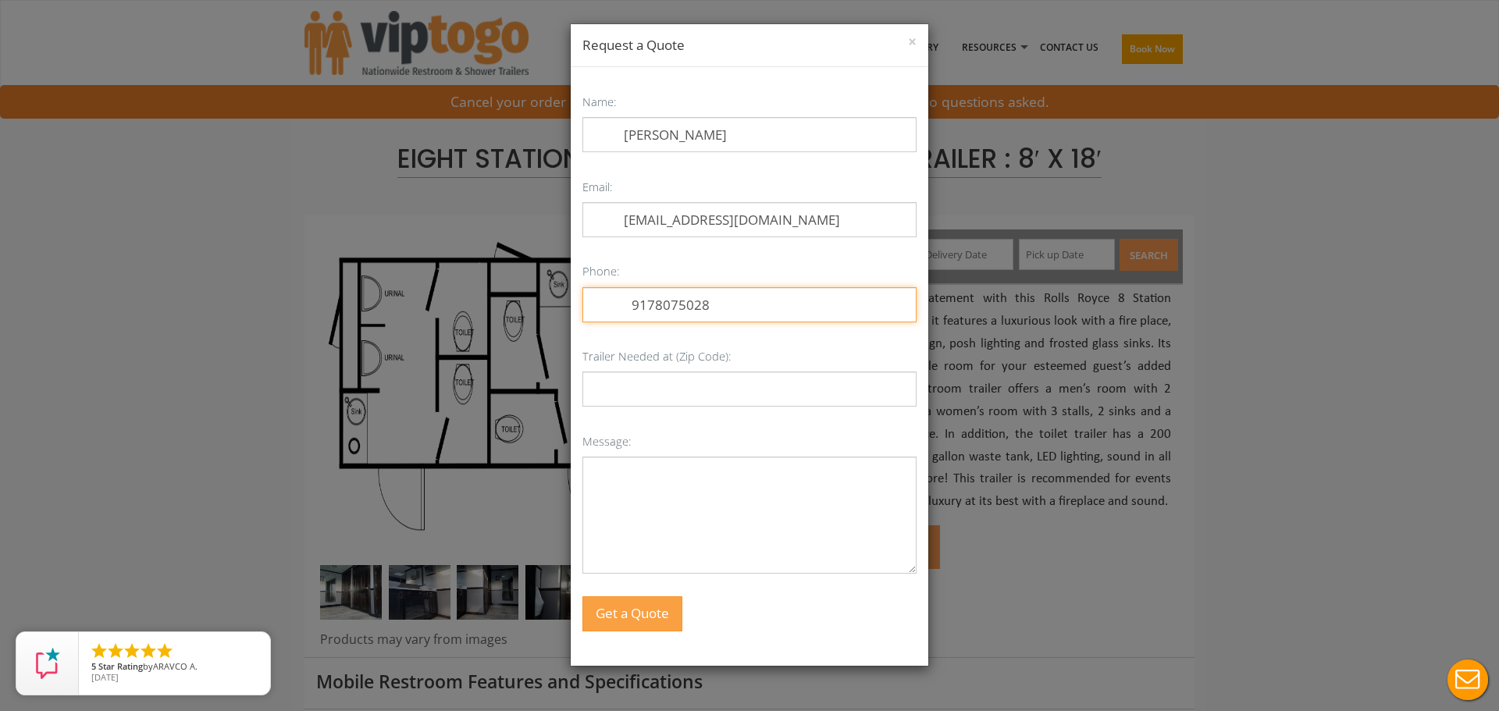
type input "9178075028"
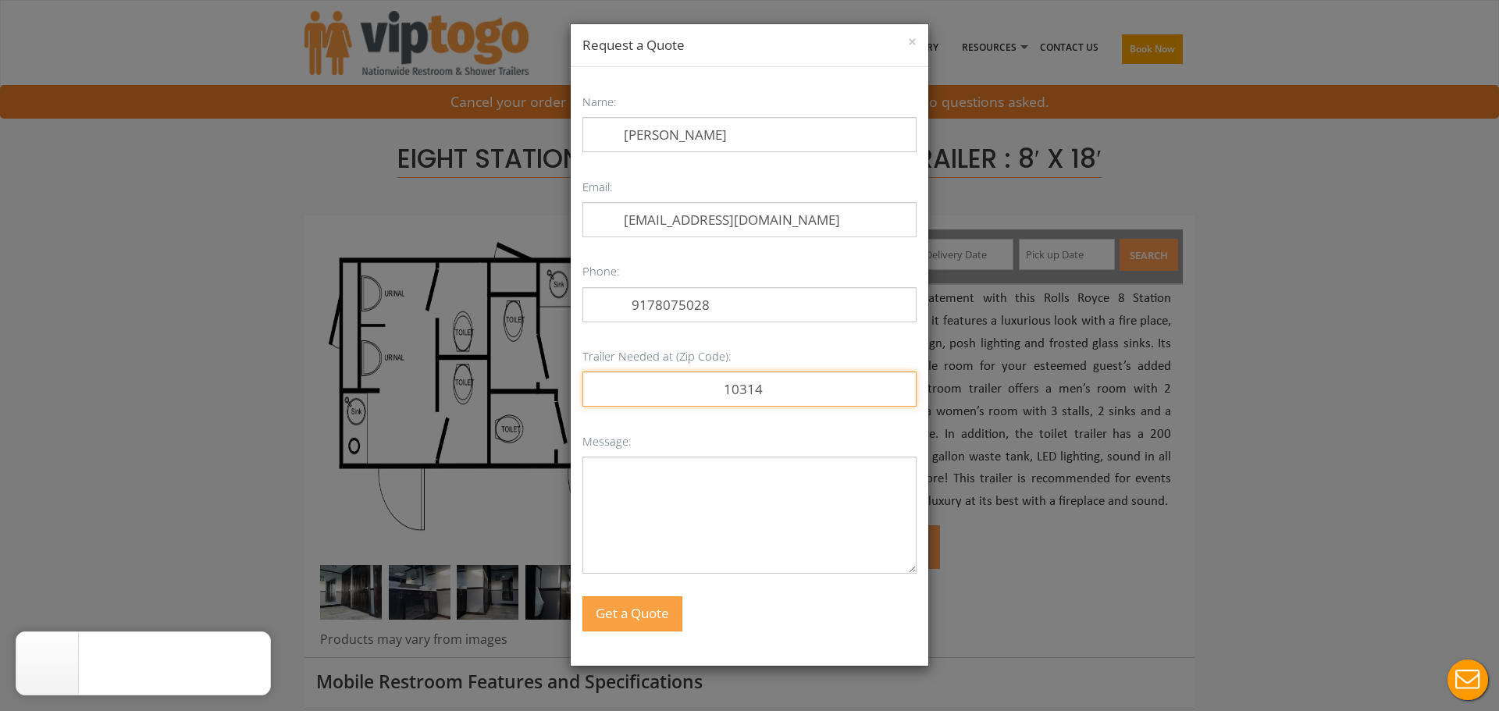
type input "10314"
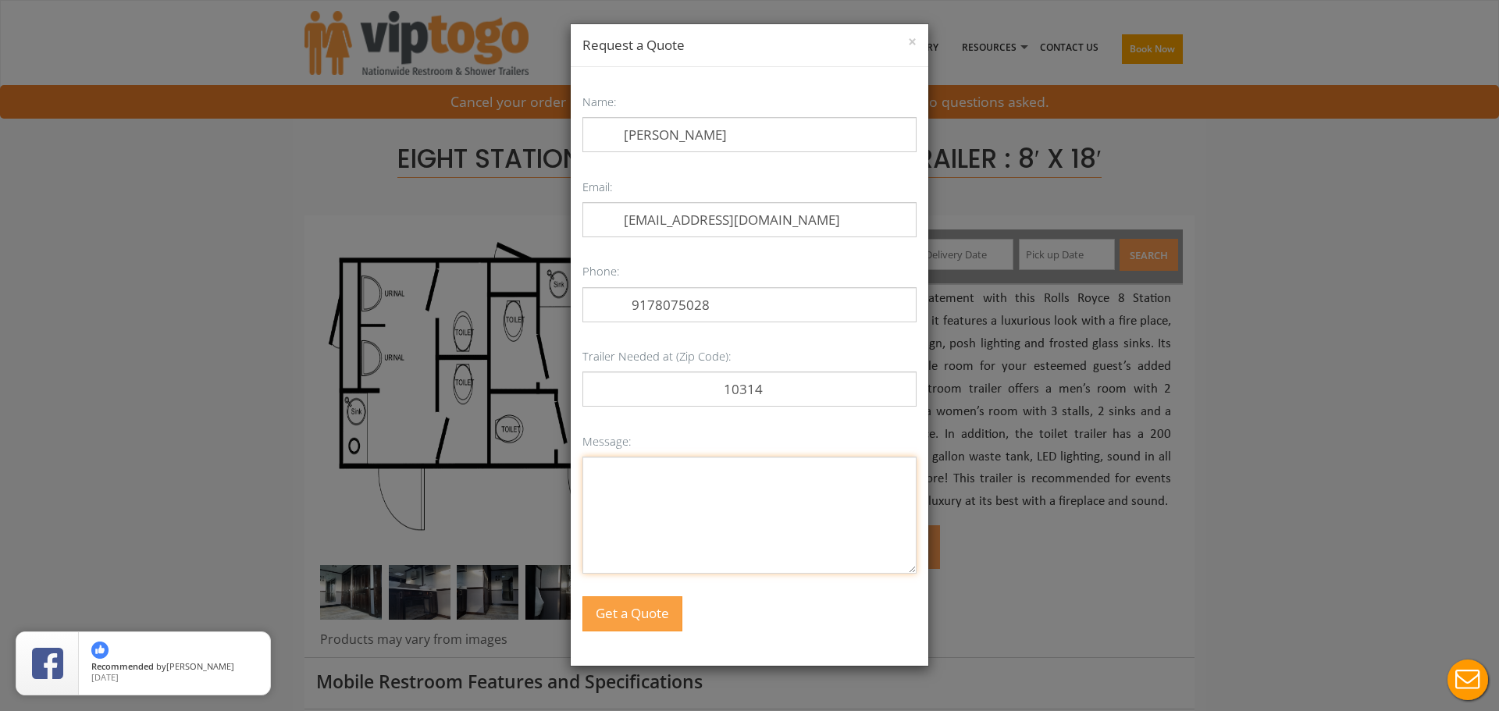
click at [642, 515] on textarea "Message:" at bounding box center [749, 515] width 334 height 117
click at [646, 615] on button "Get a Quote" at bounding box center [631, 614] width 98 height 34
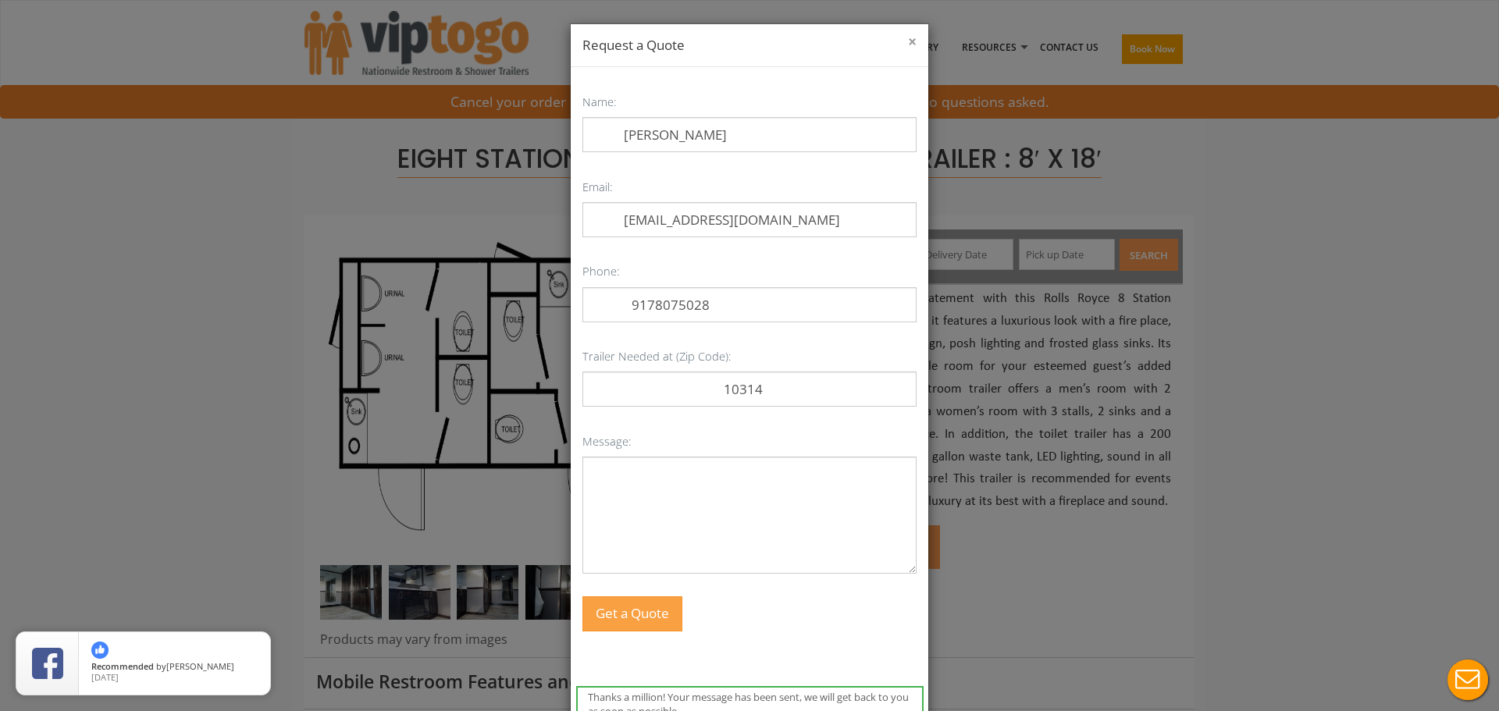
click at [908, 45] on button "×" at bounding box center [912, 42] width 9 height 16
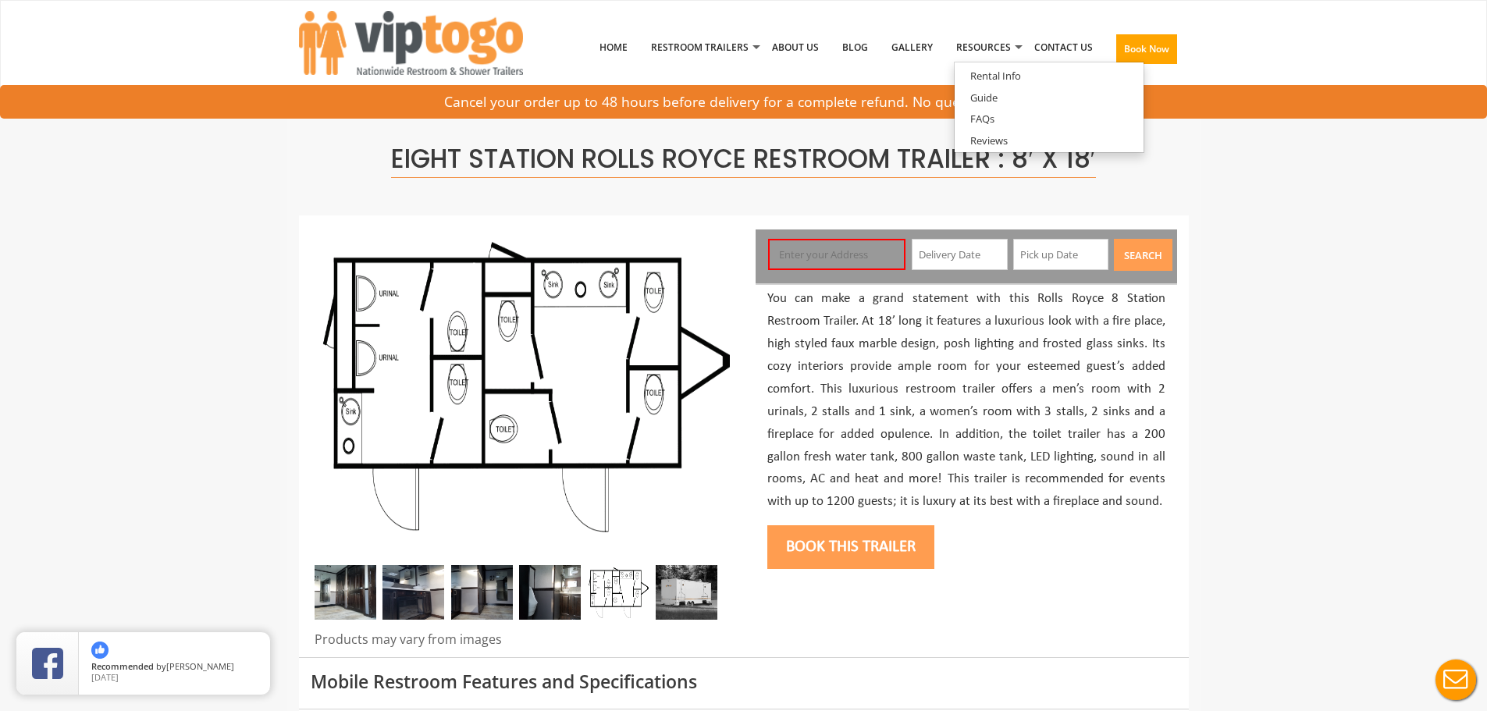
click at [351, 604] on img at bounding box center [346, 592] width 62 height 55
